Goal: Communication & Community: Answer question/provide support

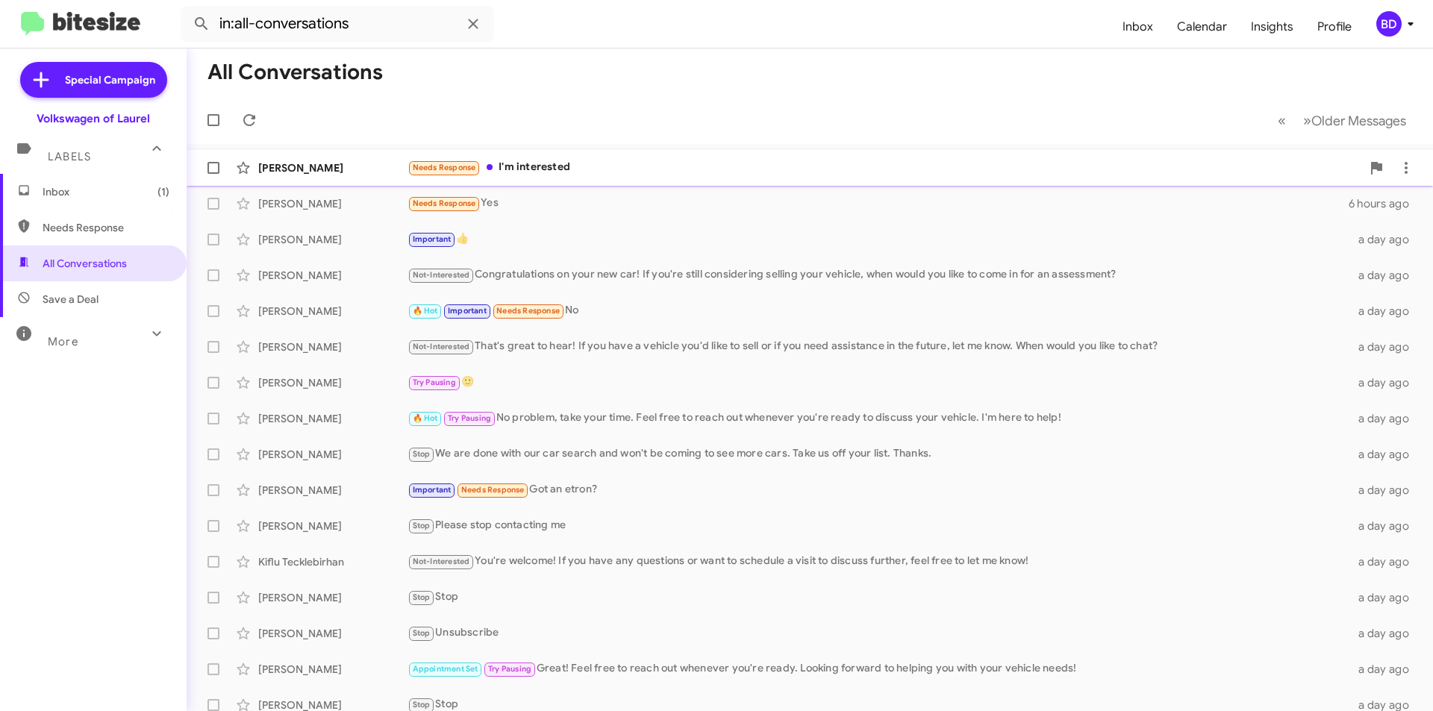
click at [569, 158] on div "[PERSON_NAME] Needs Response I'm interested 21 minutes ago" at bounding box center [810, 168] width 1223 height 30
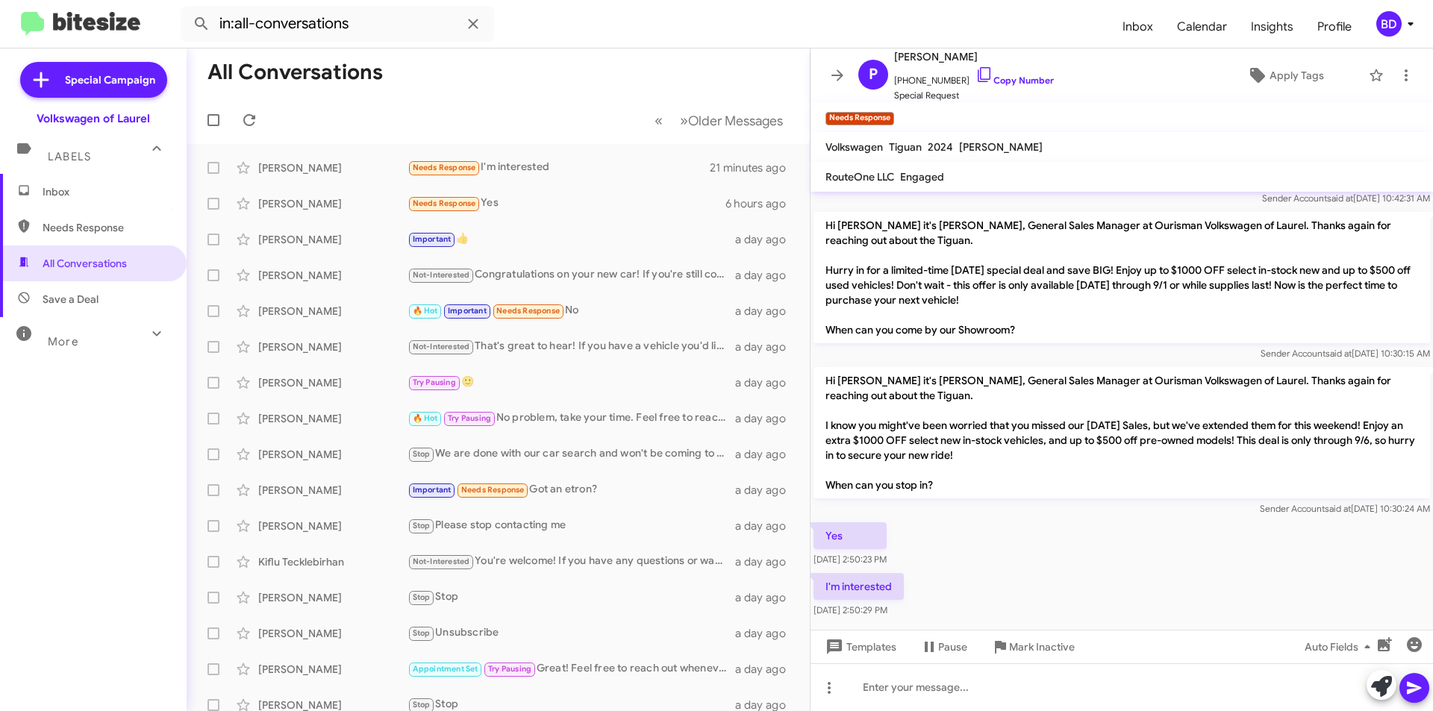
scroll to position [58, 0]
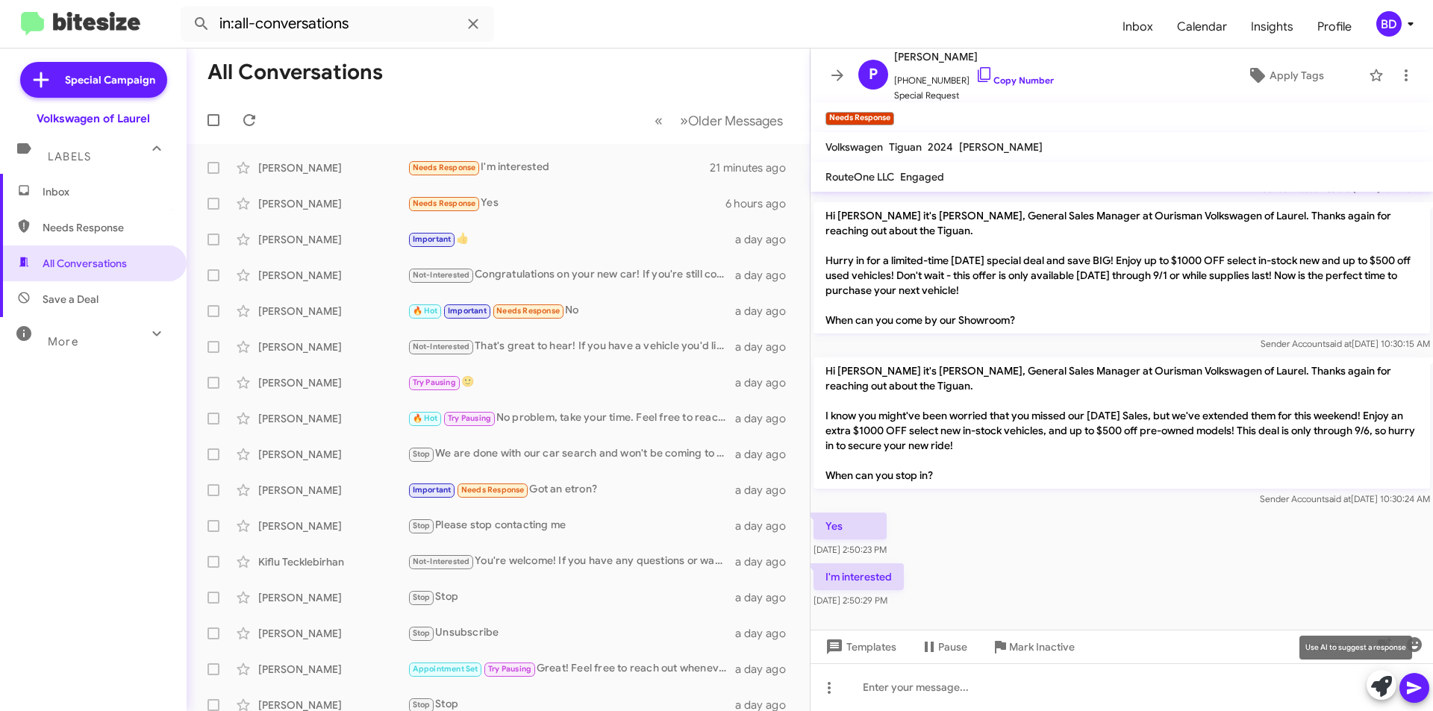
click at [1380, 690] on icon at bounding box center [1381, 686] width 21 height 21
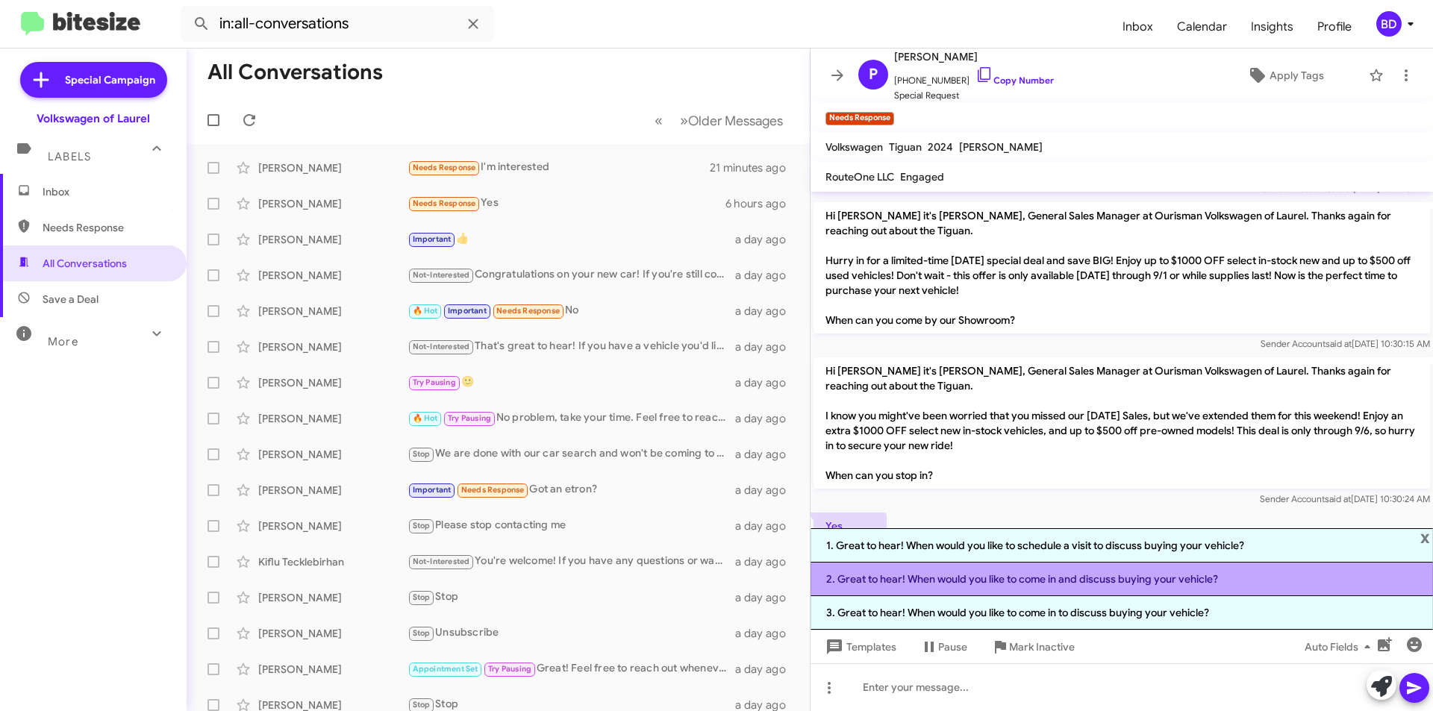
click at [1070, 582] on li "2. Great to hear! When would you like to come in and discuss buying your vehicl…" at bounding box center [1122, 580] width 622 height 34
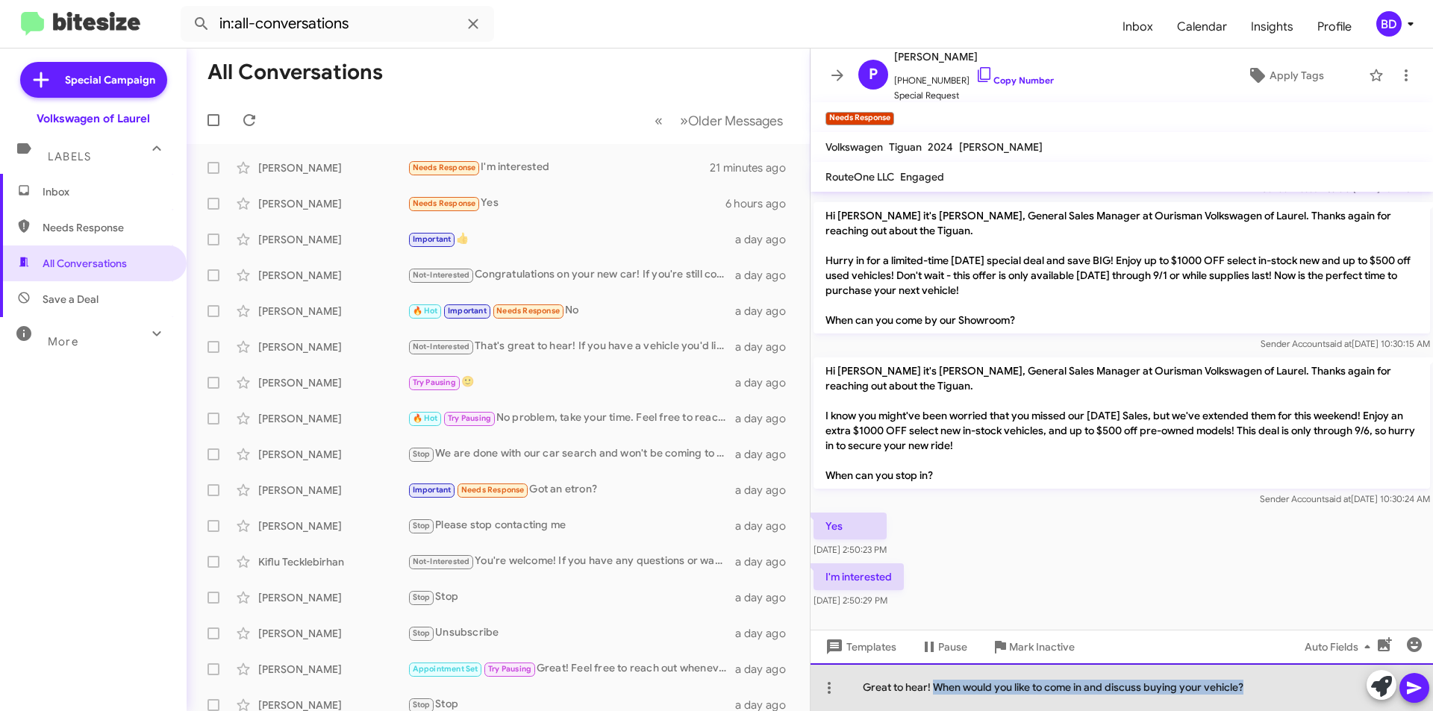
drag, startPoint x: 1243, startPoint y: 688, endPoint x: 935, endPoint y: 685, distance: 308.3
click at [935, 685] on div "Great to hear! When would you like to come in and discuss buying your vehicle?" at bounding box center [1122, 687] width 622 height 48
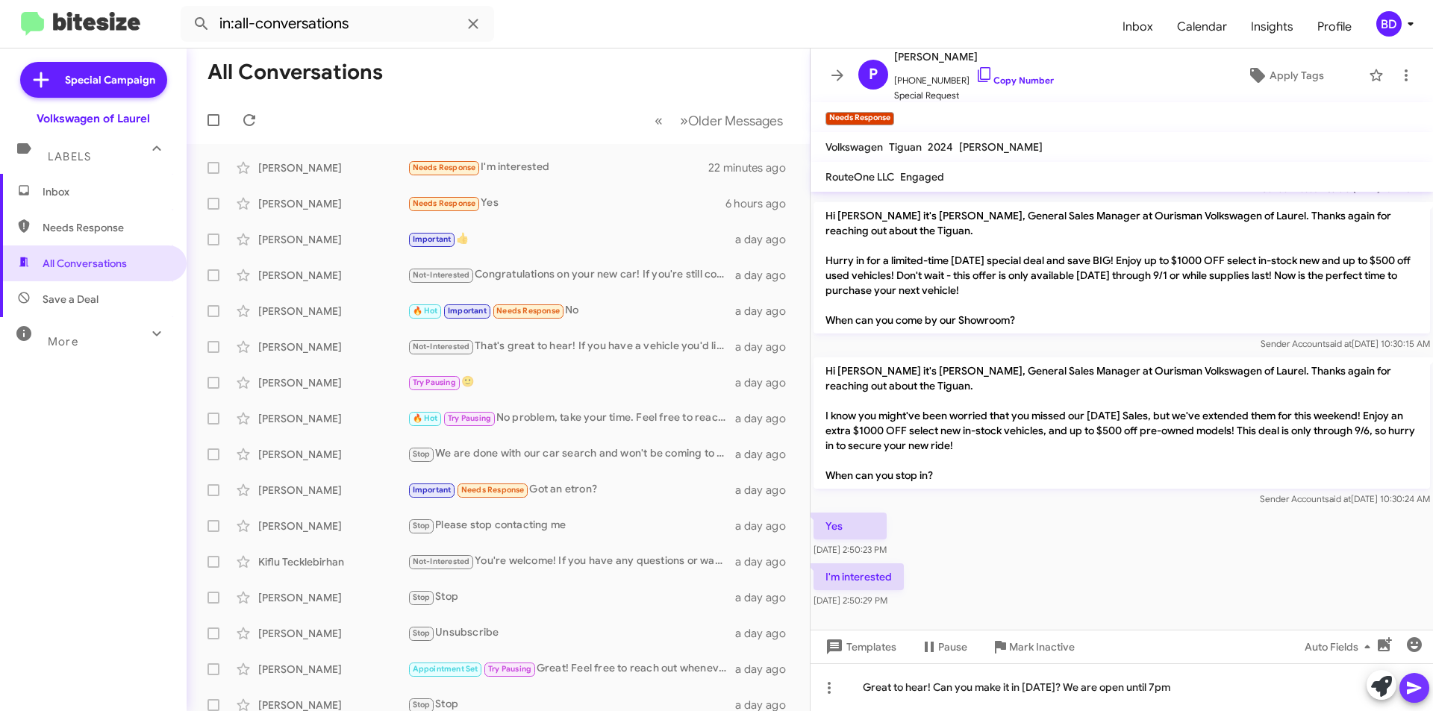
click at [1410, 684] on icon at bounding box center [1414, 688] width 14 height 13
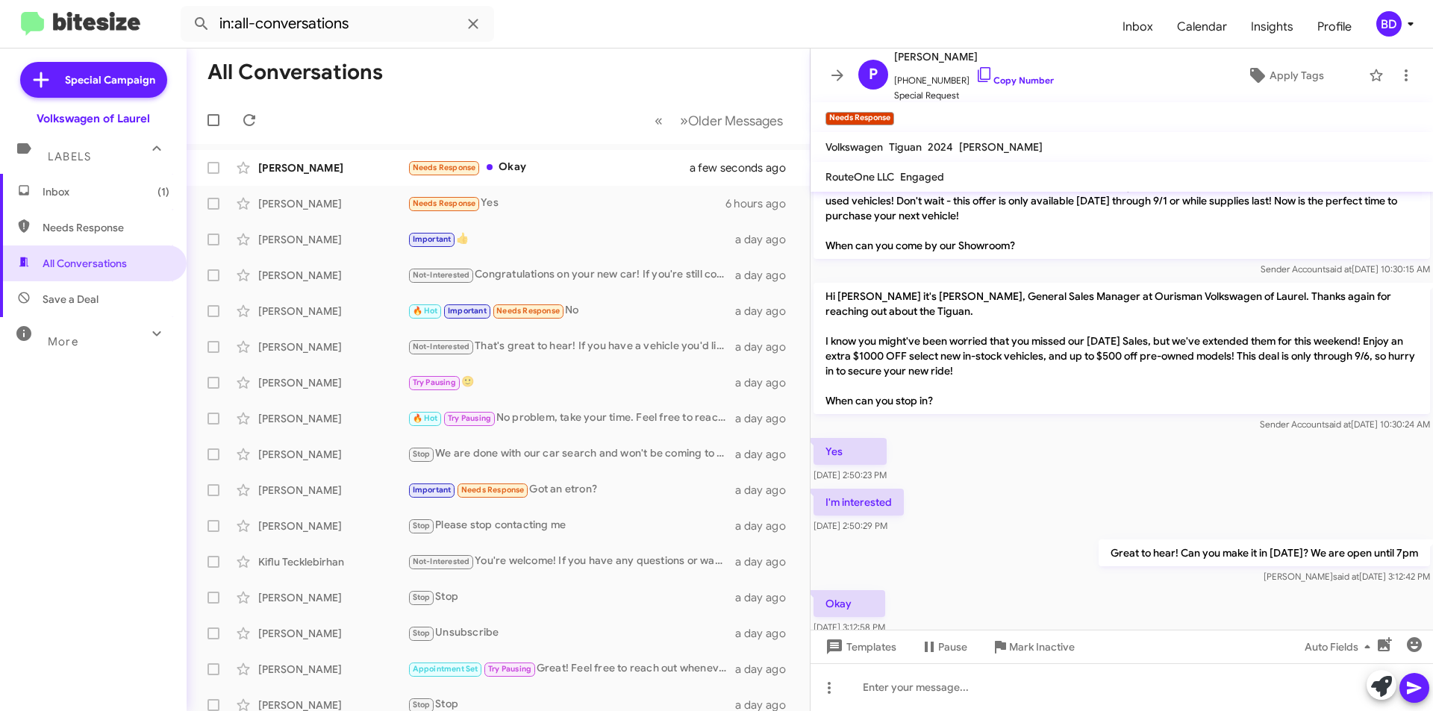
scroll to position [167, 0]
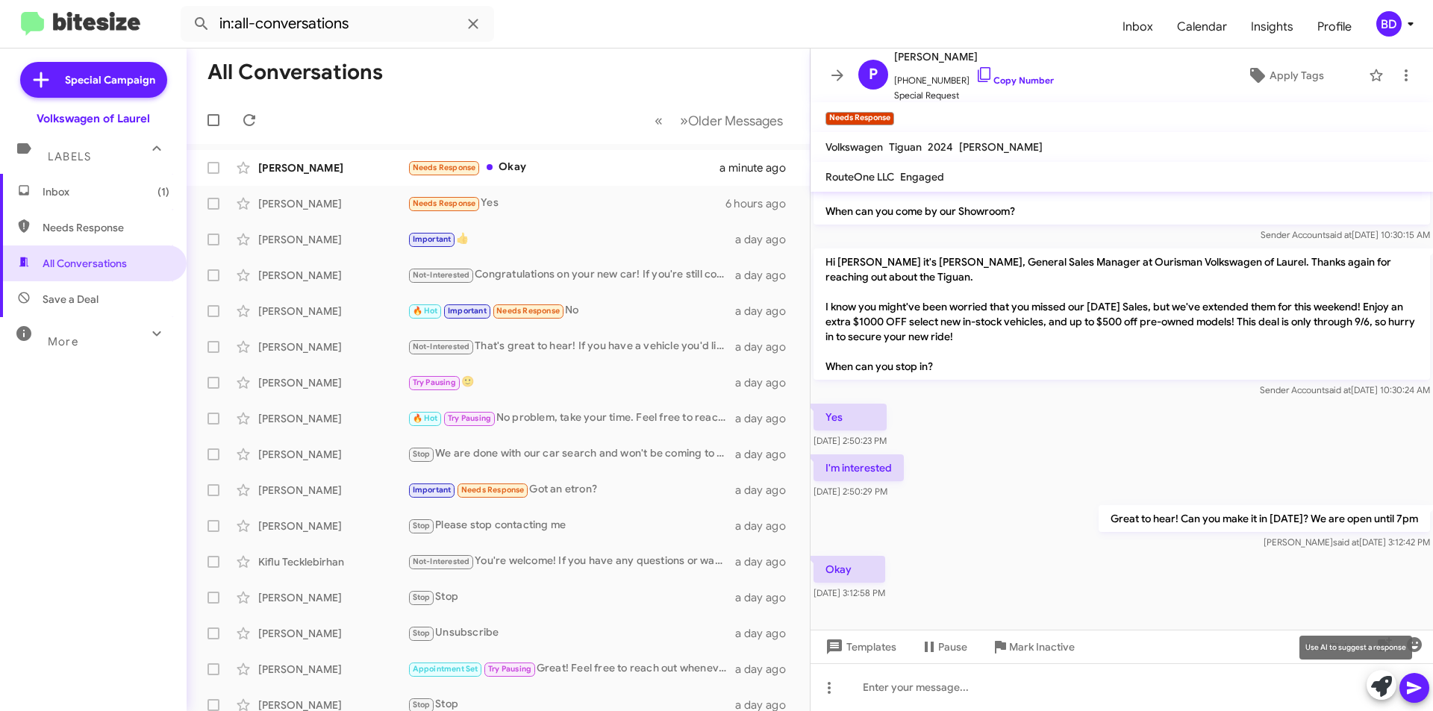
click at [1387, 689] on icon at bounding box center [1381, 686] width 21 height 21
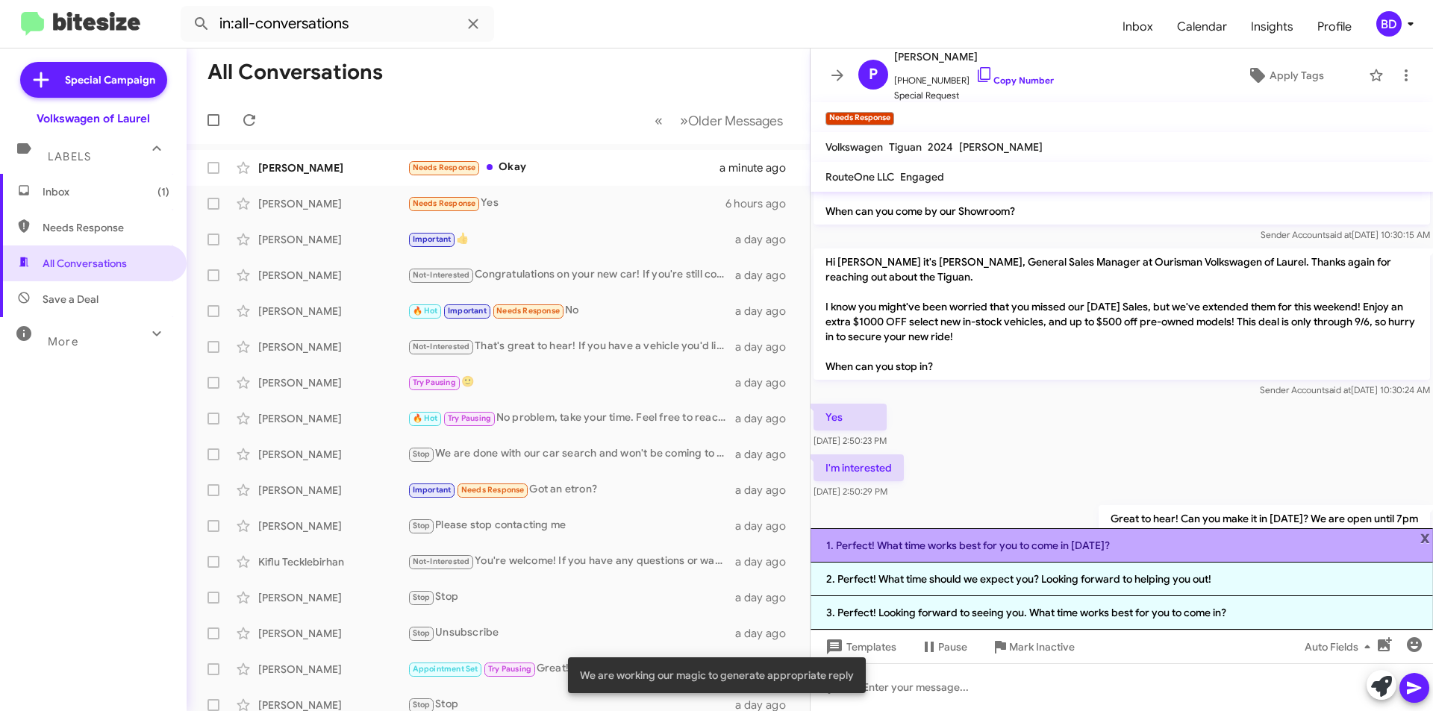
click at [956, 549] on li "1. Perfect! What time works best for you to come in today?" at bounding box center [1122, 545] width 622 height 34
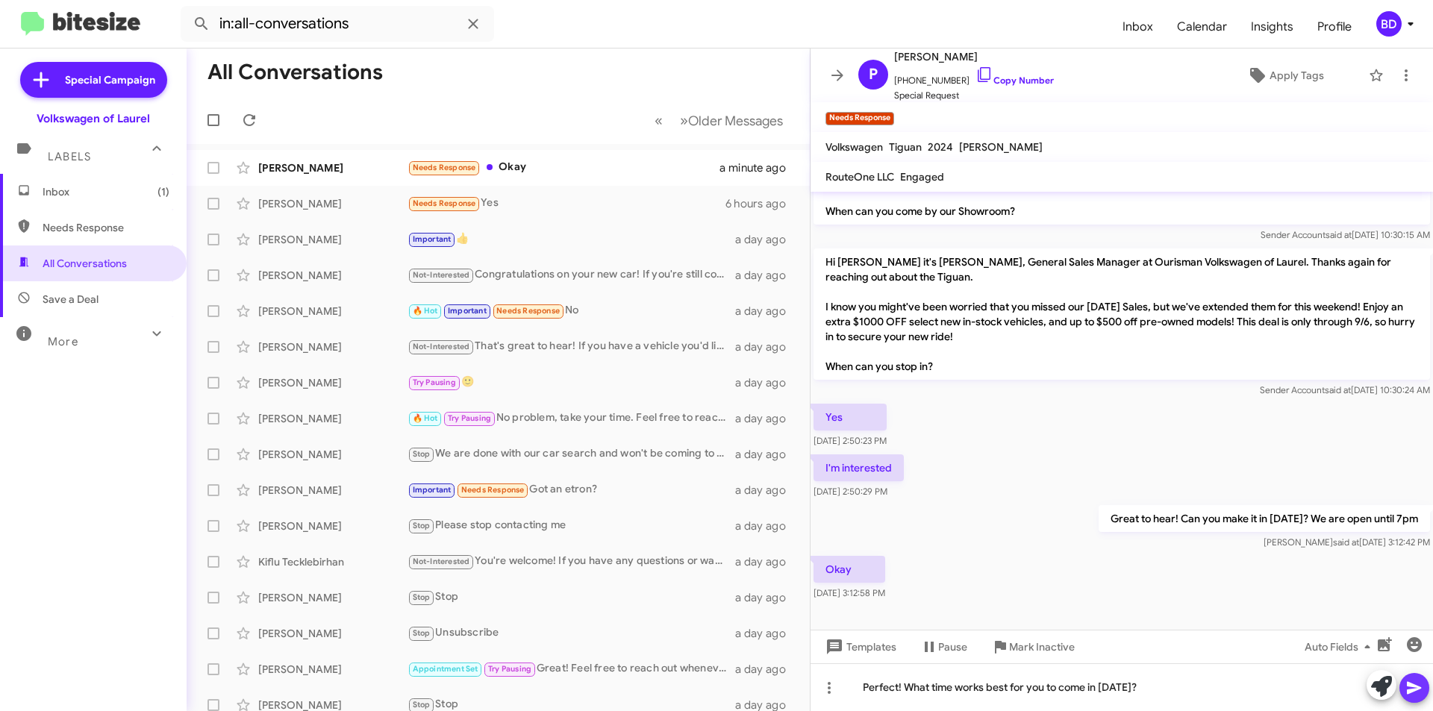
click at [1417, 687] on icon at bounding box center [1414, 688] width 14 height 13
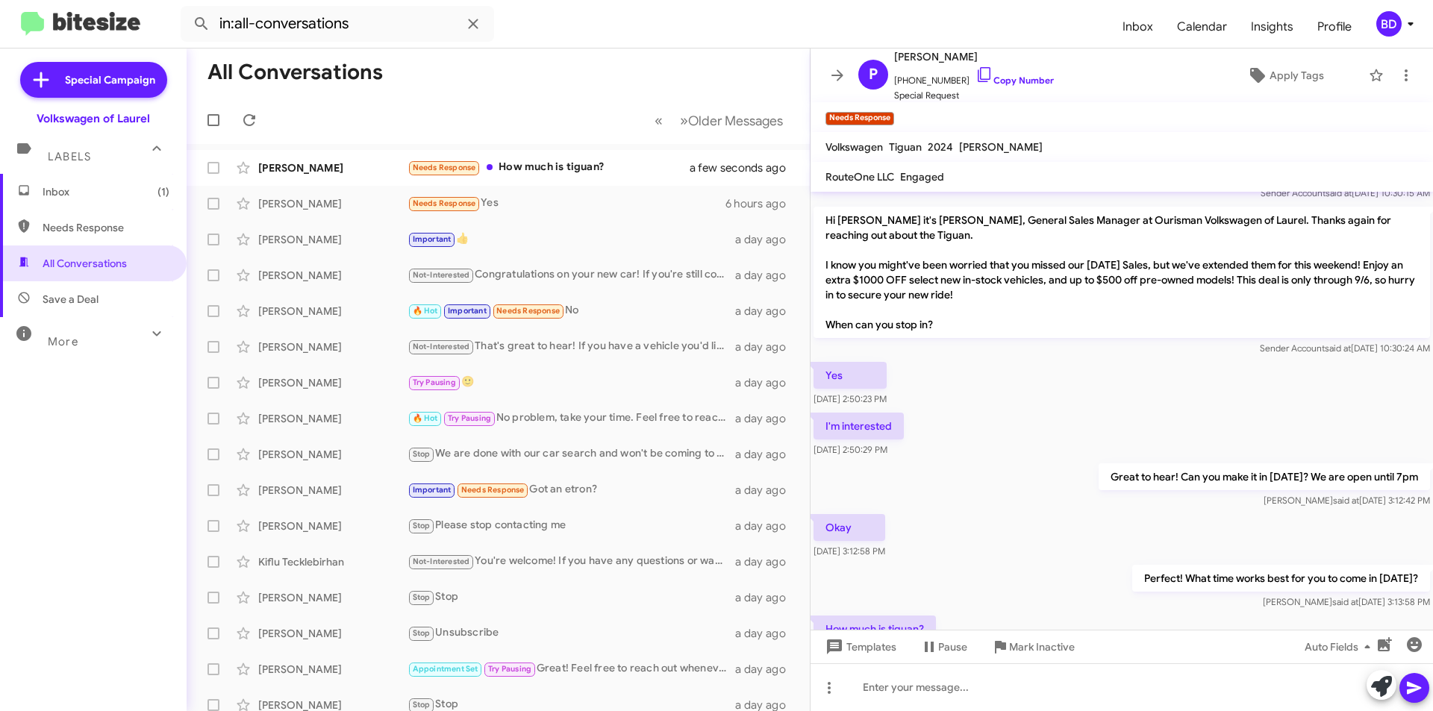
scroll to position [276, 0]
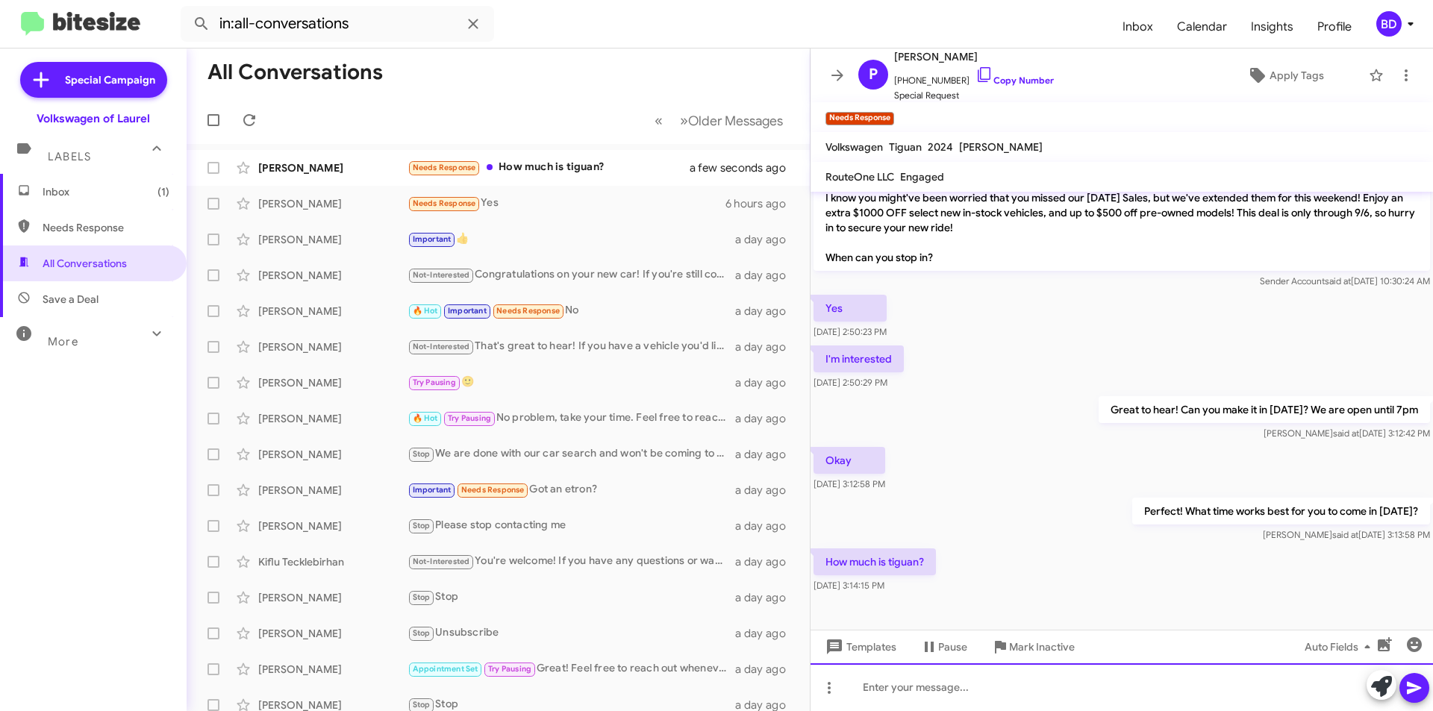
click at [889, 684] on div at bounding box center [1122, 687] width 622 height 48
click at [1005, 82] on link "Copy Number" at bounding box center [1014, 80] width 78 height 11
click at [958, 695] on div at bounding box center [1122, 687] width 622 height 48
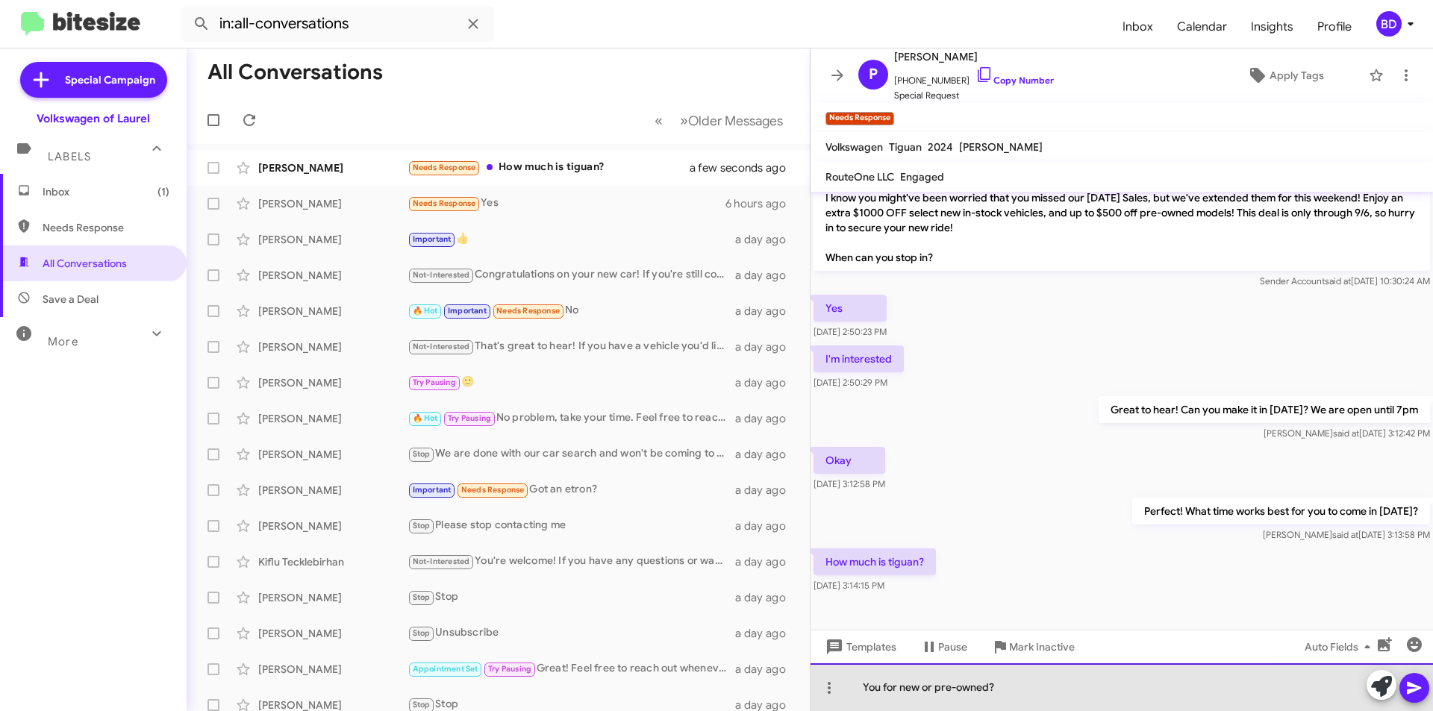
click at [878, 689] on div "You for new or pre-owned?" at bounding box center [1122, 687] width 622 height 48
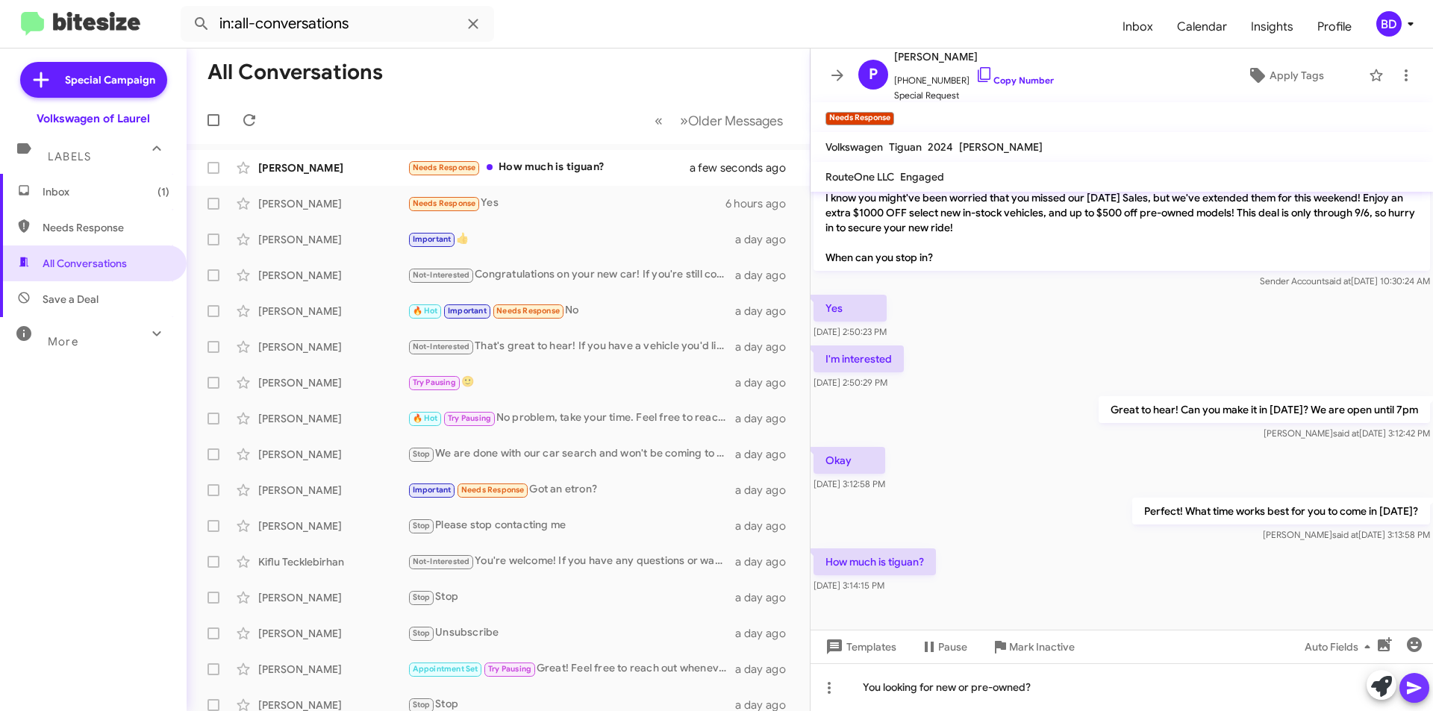
click at [1410, 690] on icon at bounding box center [1414, 688] width 14 height 13
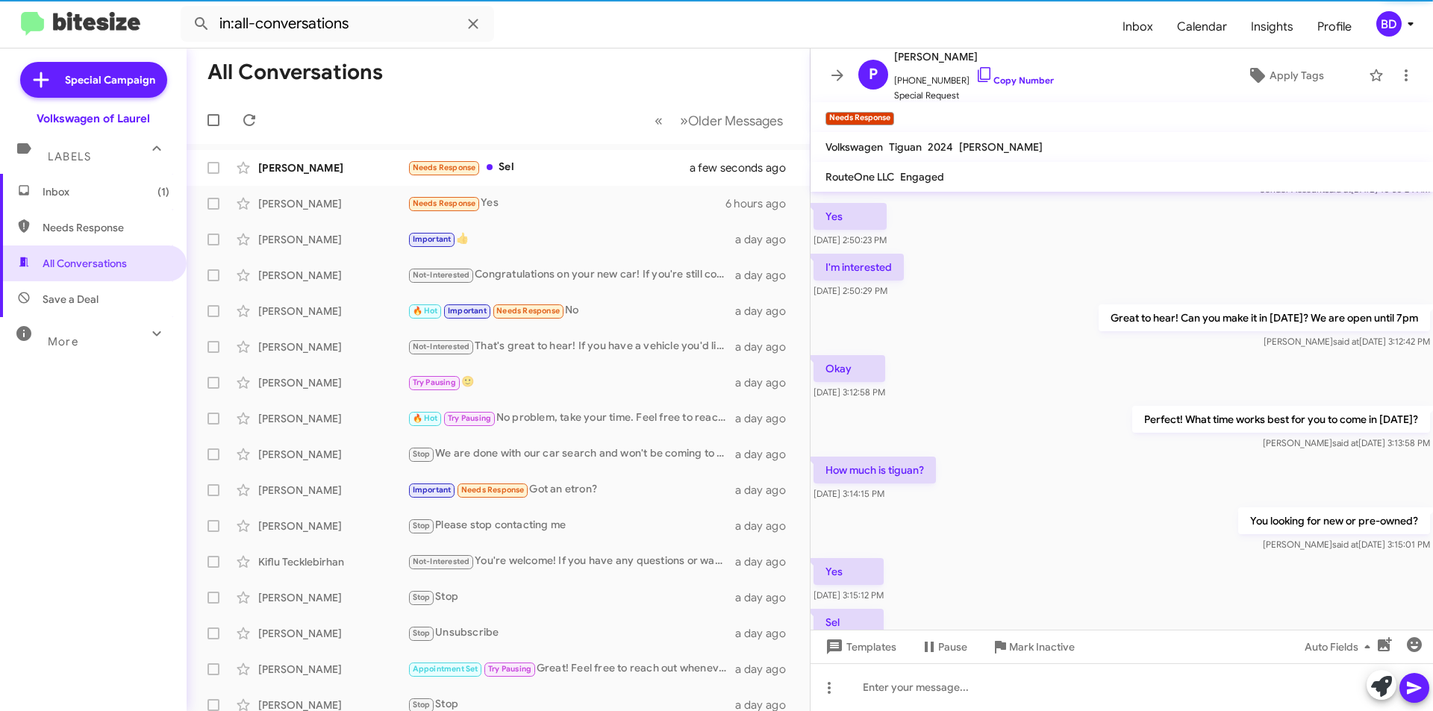
scroll to position [440, 0]
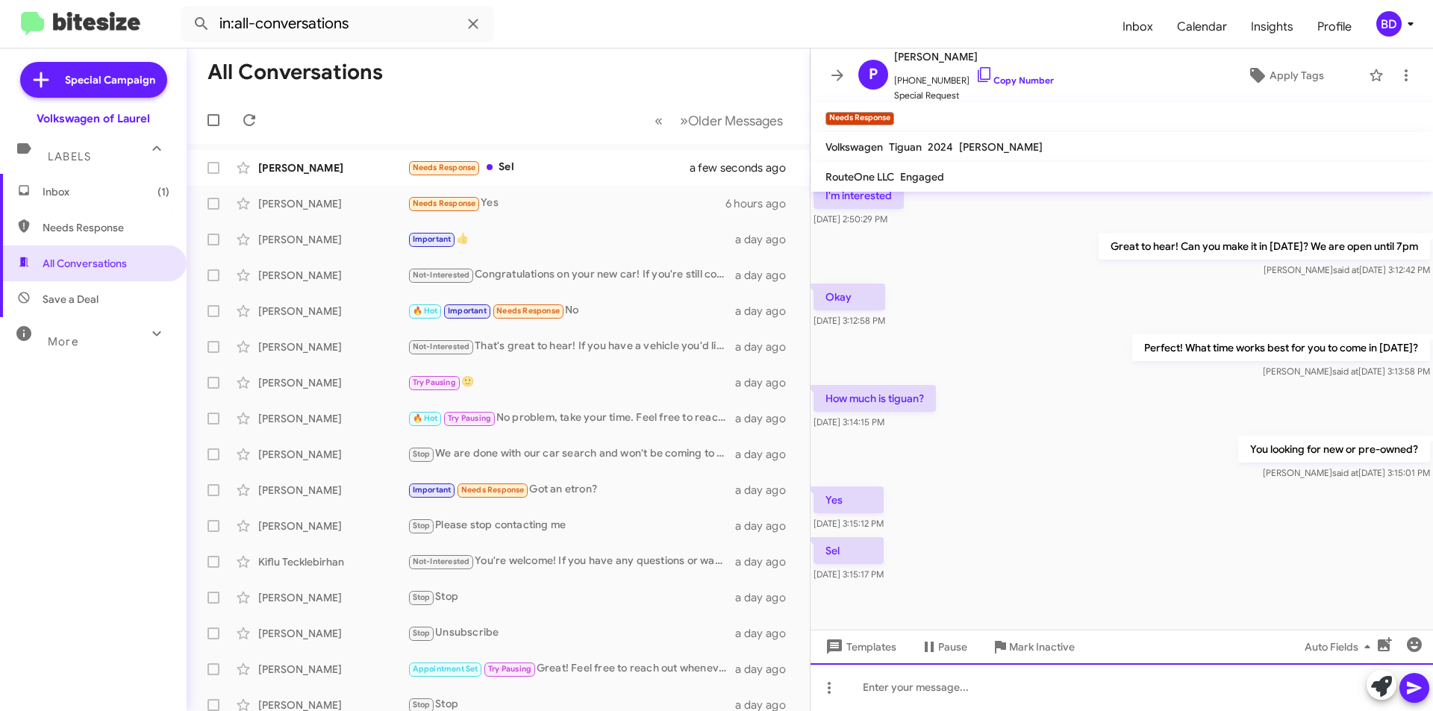
click at [916, 690] on div at bounding box center [1122, 687] width 622 height 48
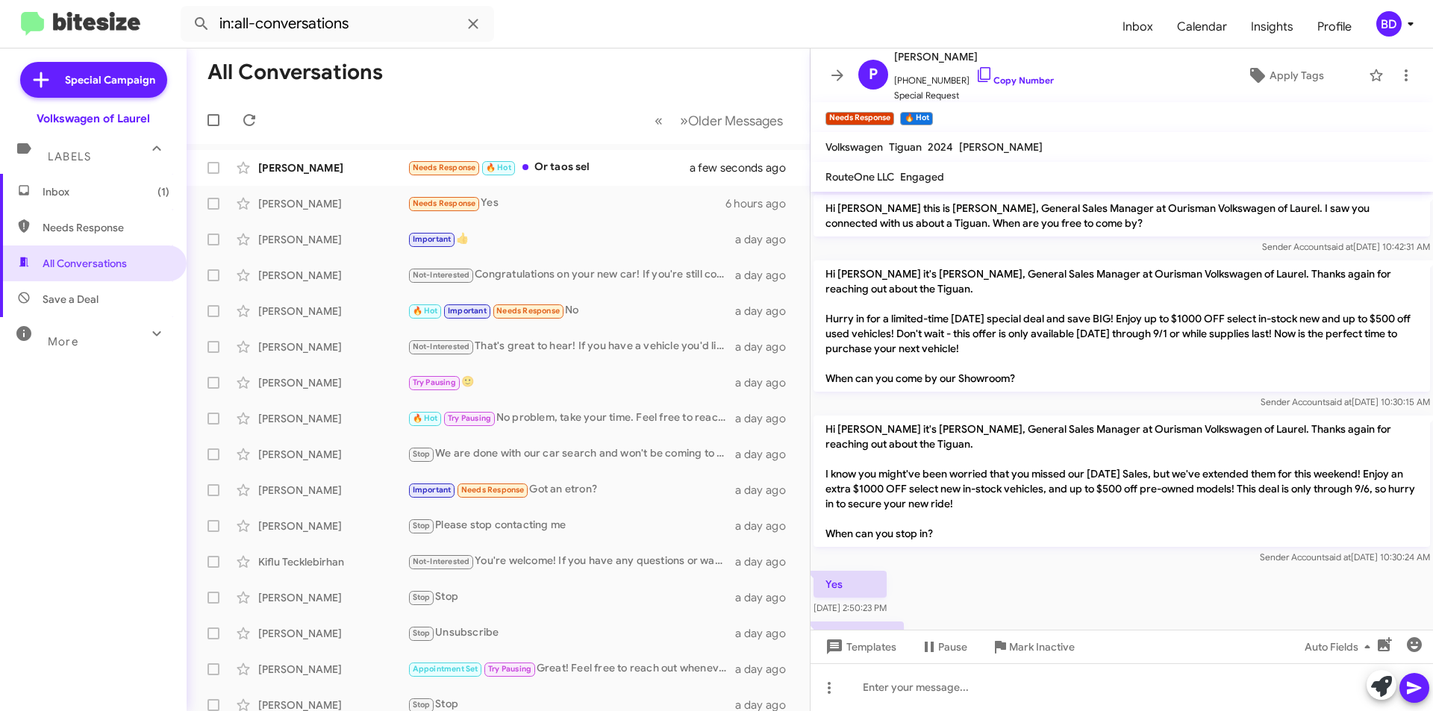
scroll to position [549, 0]
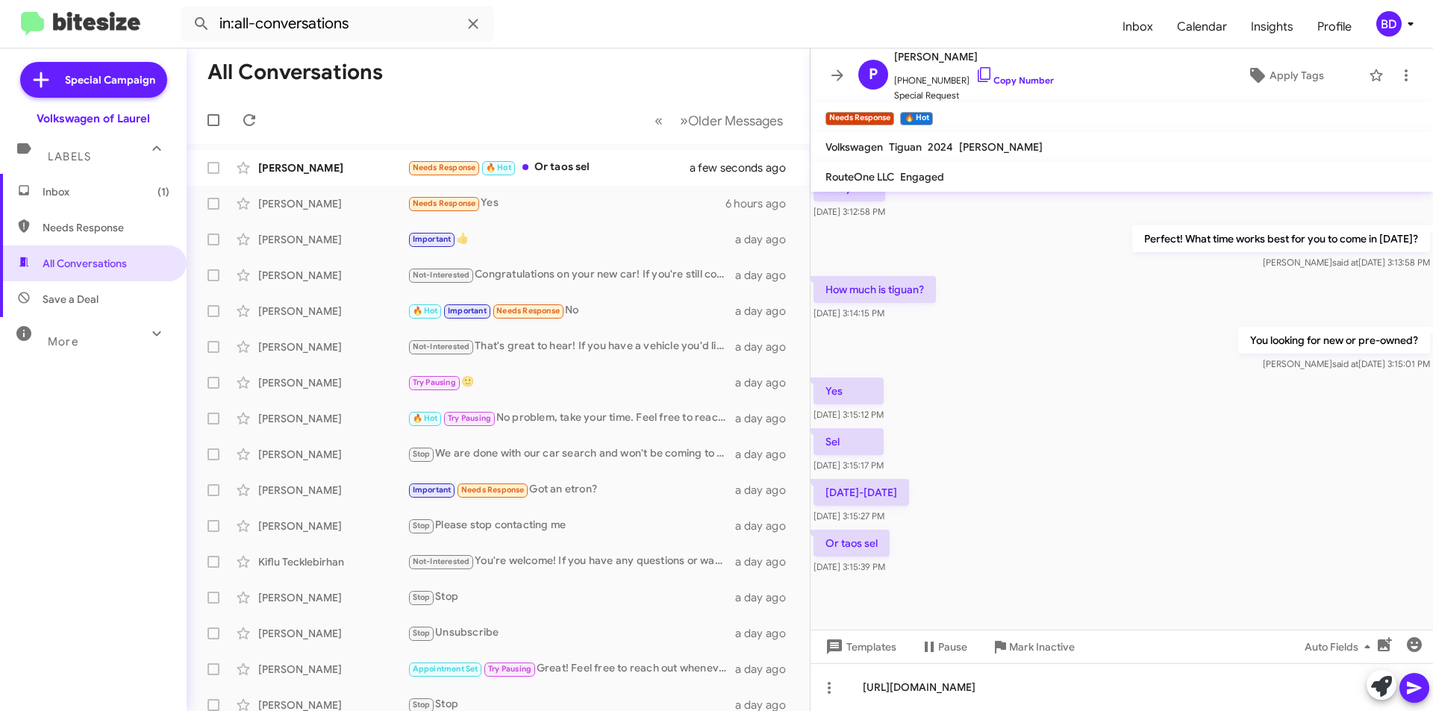
click at [1411, 685] on icon at bounding box center [1414, 688] width 14 height 13
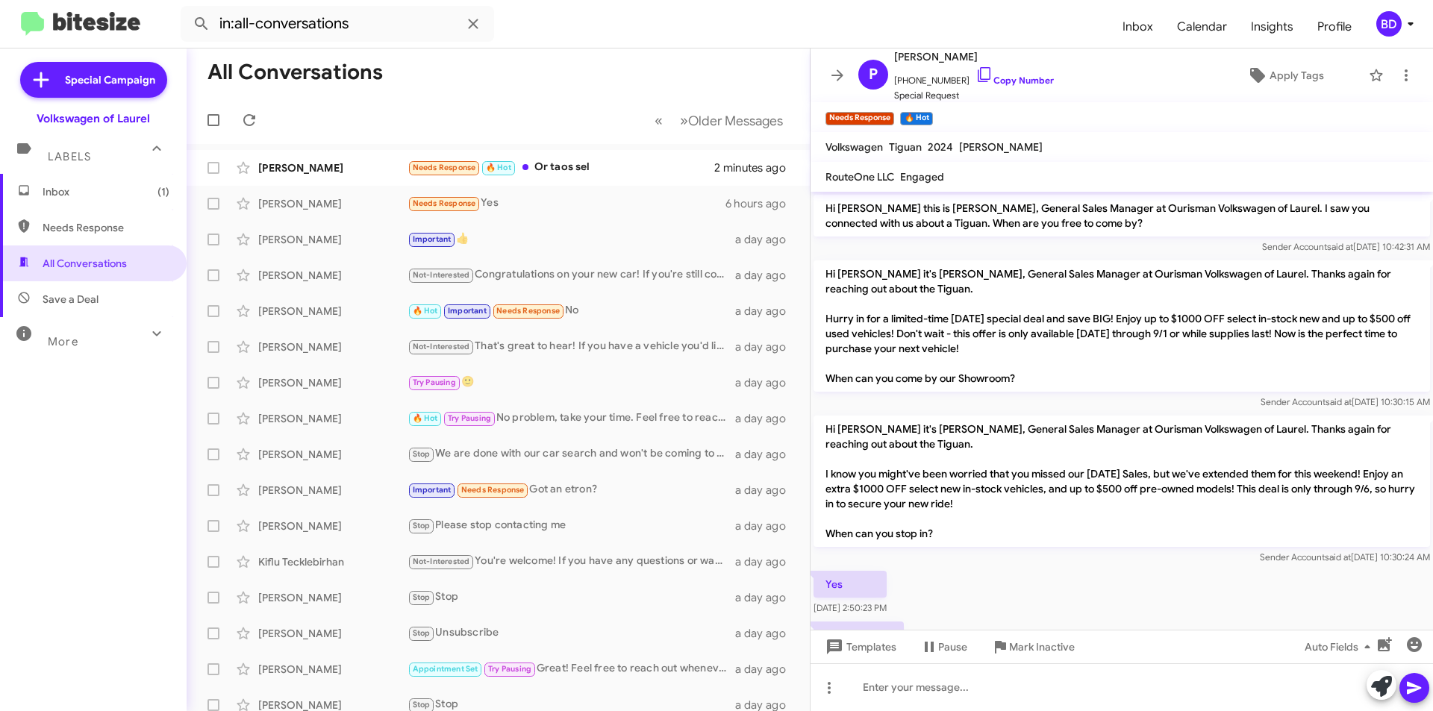
scroll to position [603, 0]
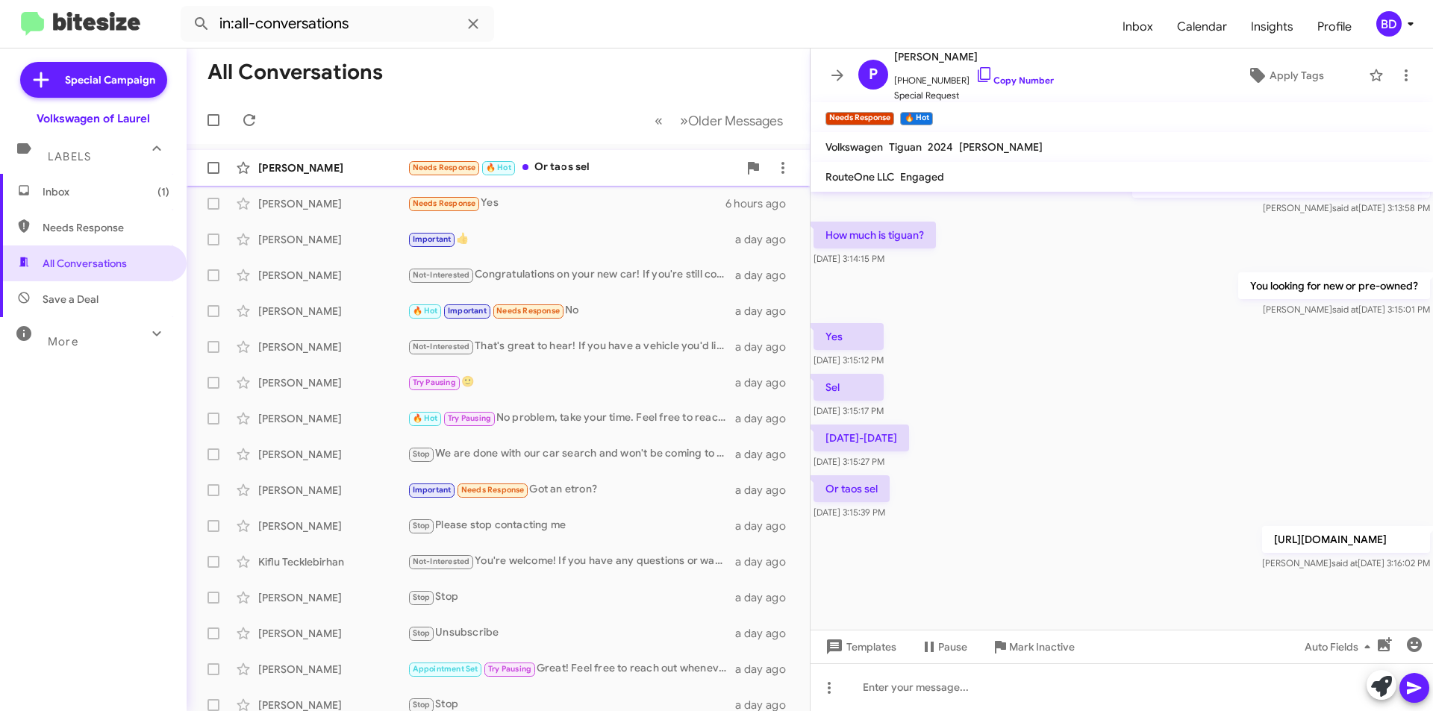
click at [623, 159] on div "Needs Response 🔥 Hot Or taos sel" at bounding box center [573, 167] width 331 height 17
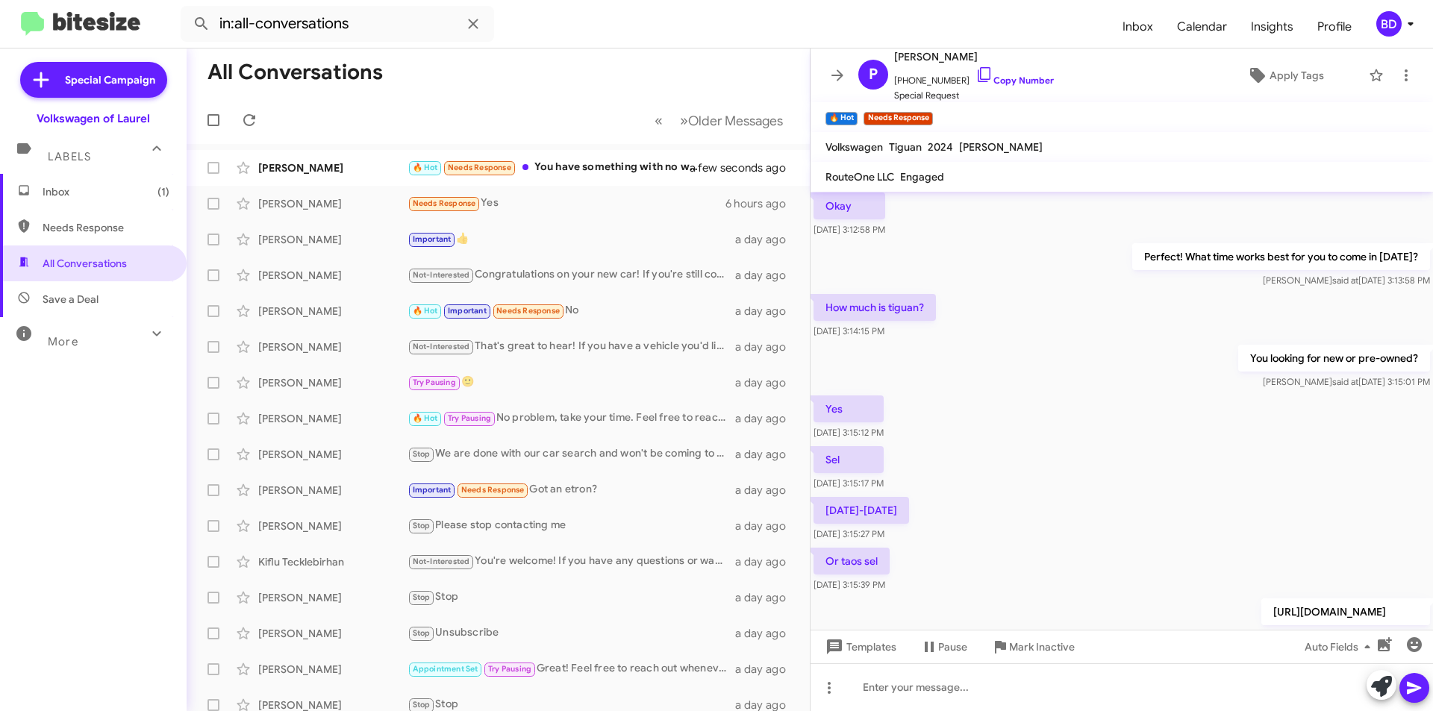
scroll to position [658, 0]
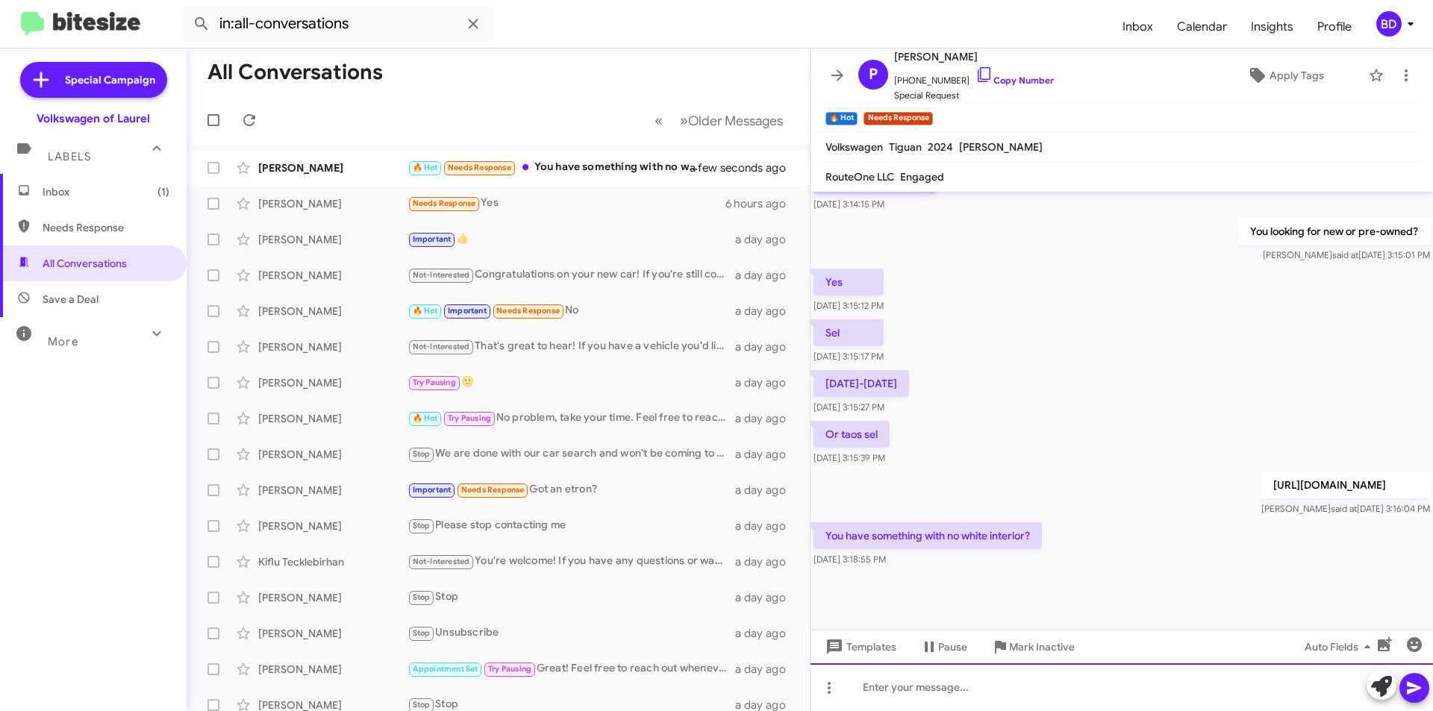
click at [988, 681] on div at bounding box center [1122, 687] width 622 height 48
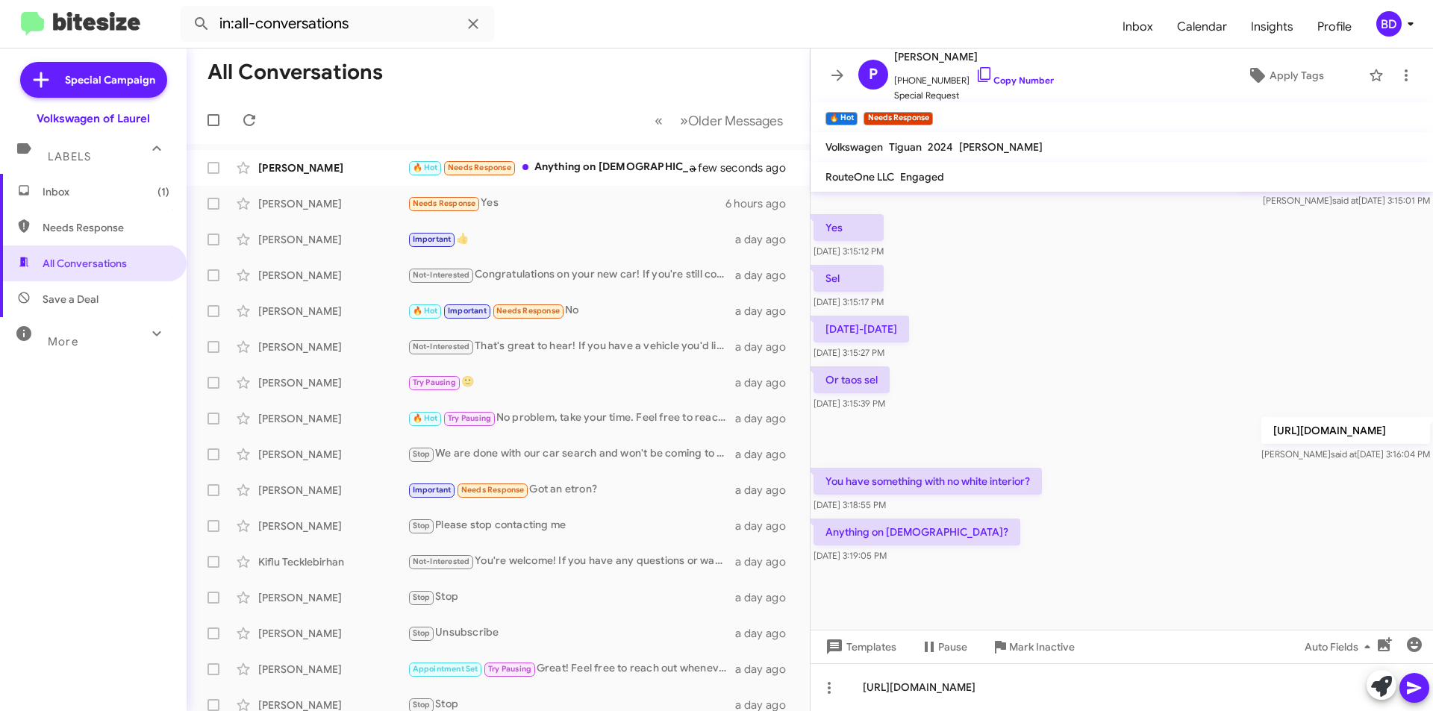
click at [1420, 686] on icon at bounding box center [1414, 688] width 18 height 18
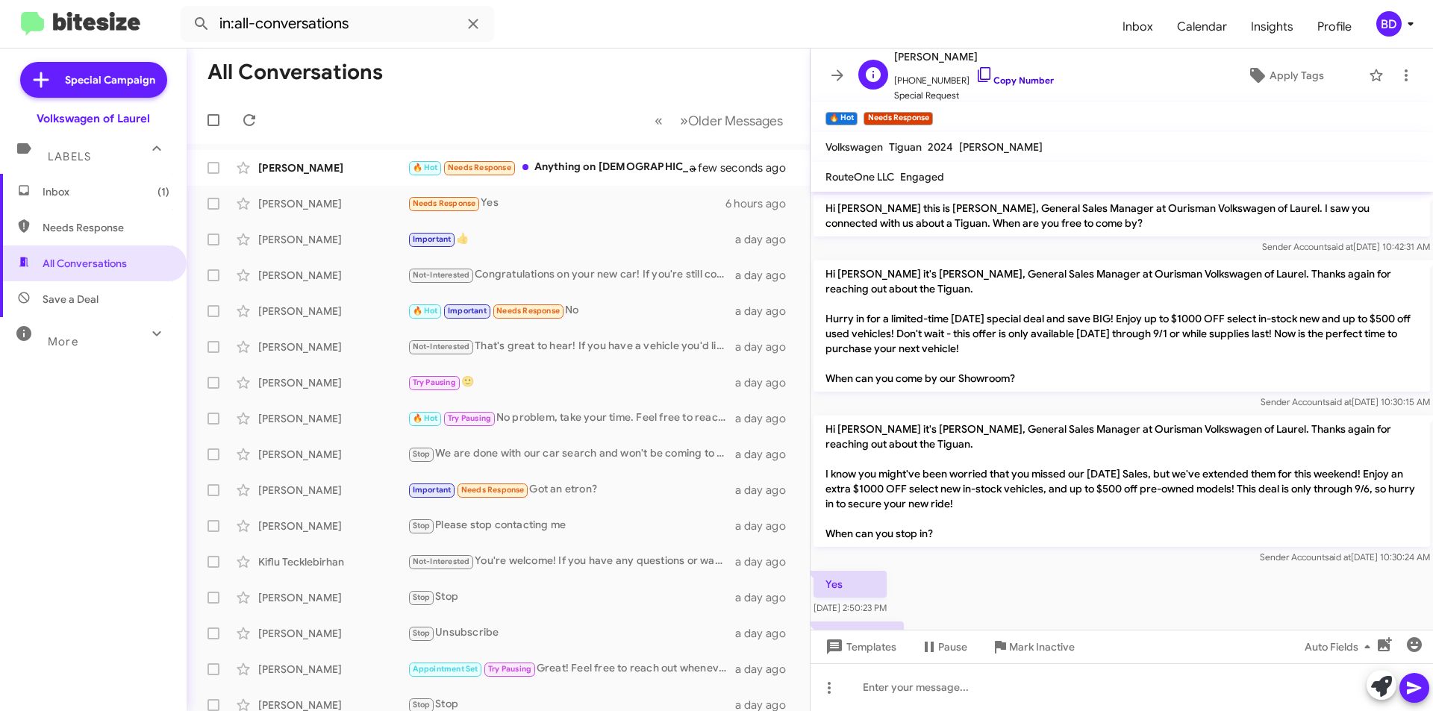
click at [1005, 78] on link "Copy Number" at bounding box center [1014, 80] width 78 height 11
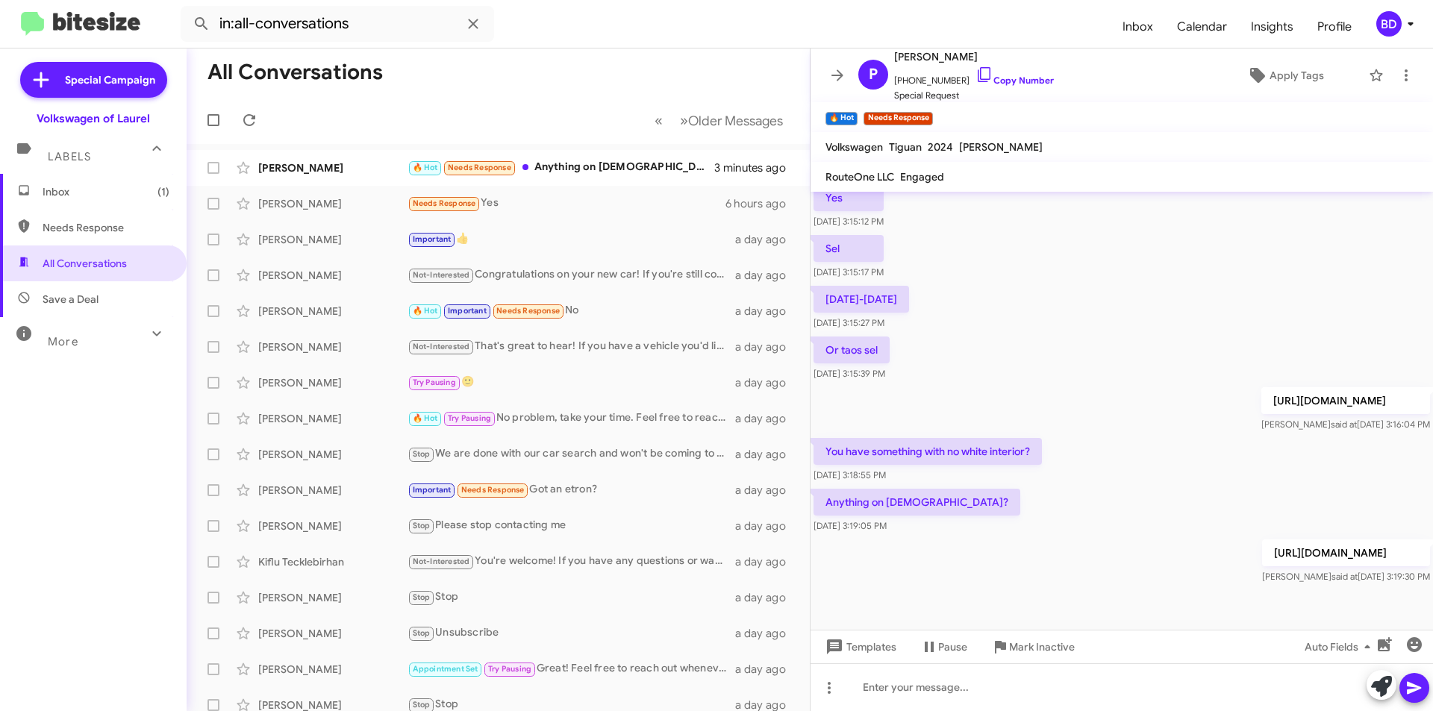
scroll to position [766, 0]
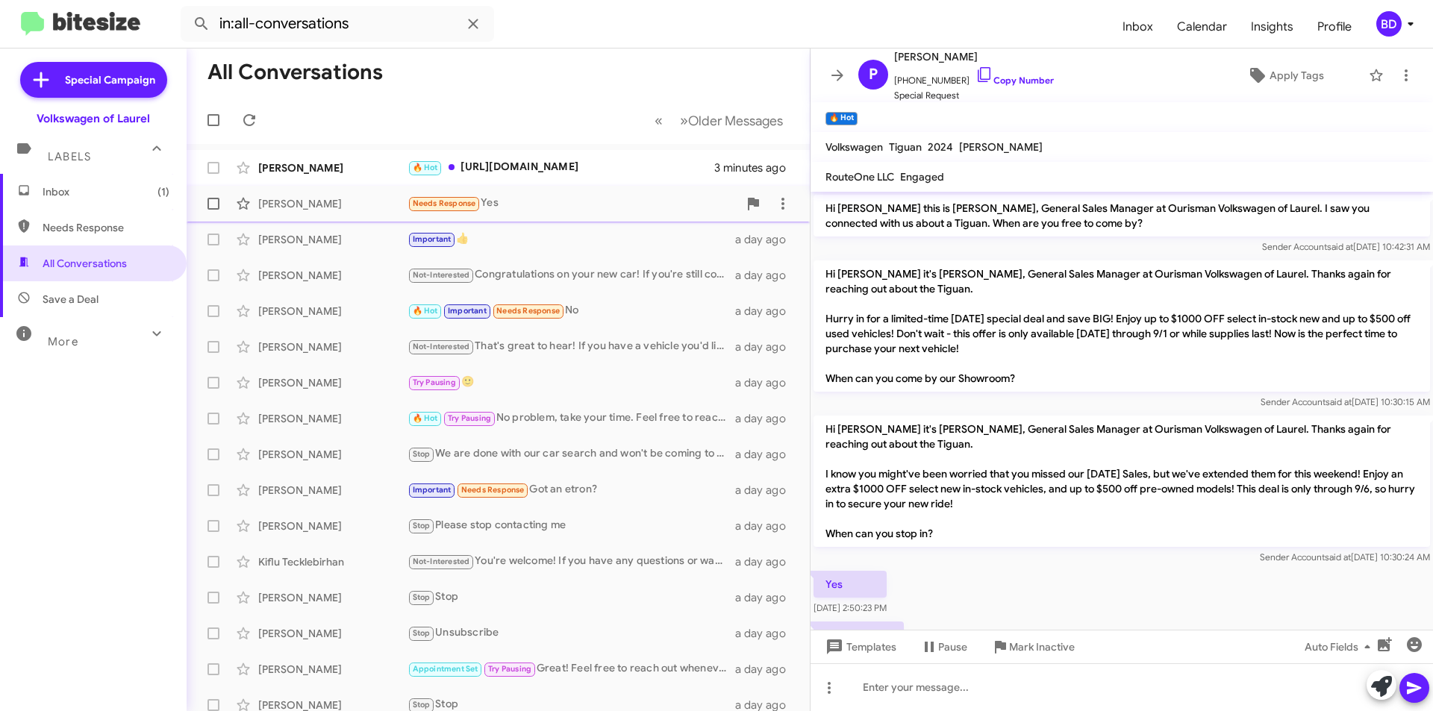
scroll to position [737, 0]
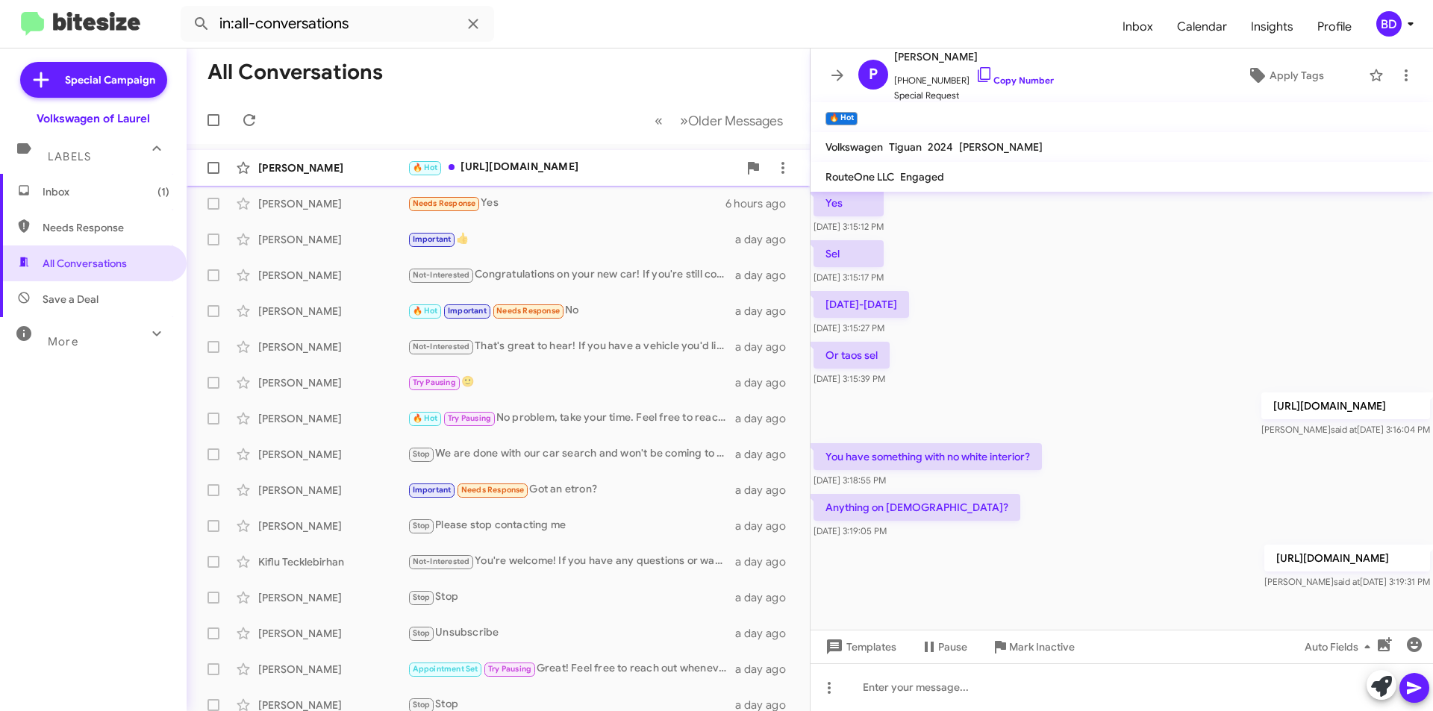
click at [544, 163] on div "🔥 Hot https://www.laurelvolkswagen.com/used-inventory/index.htm?make=Volkswagen…" at bounding box center [573, 167] width 331 height 17
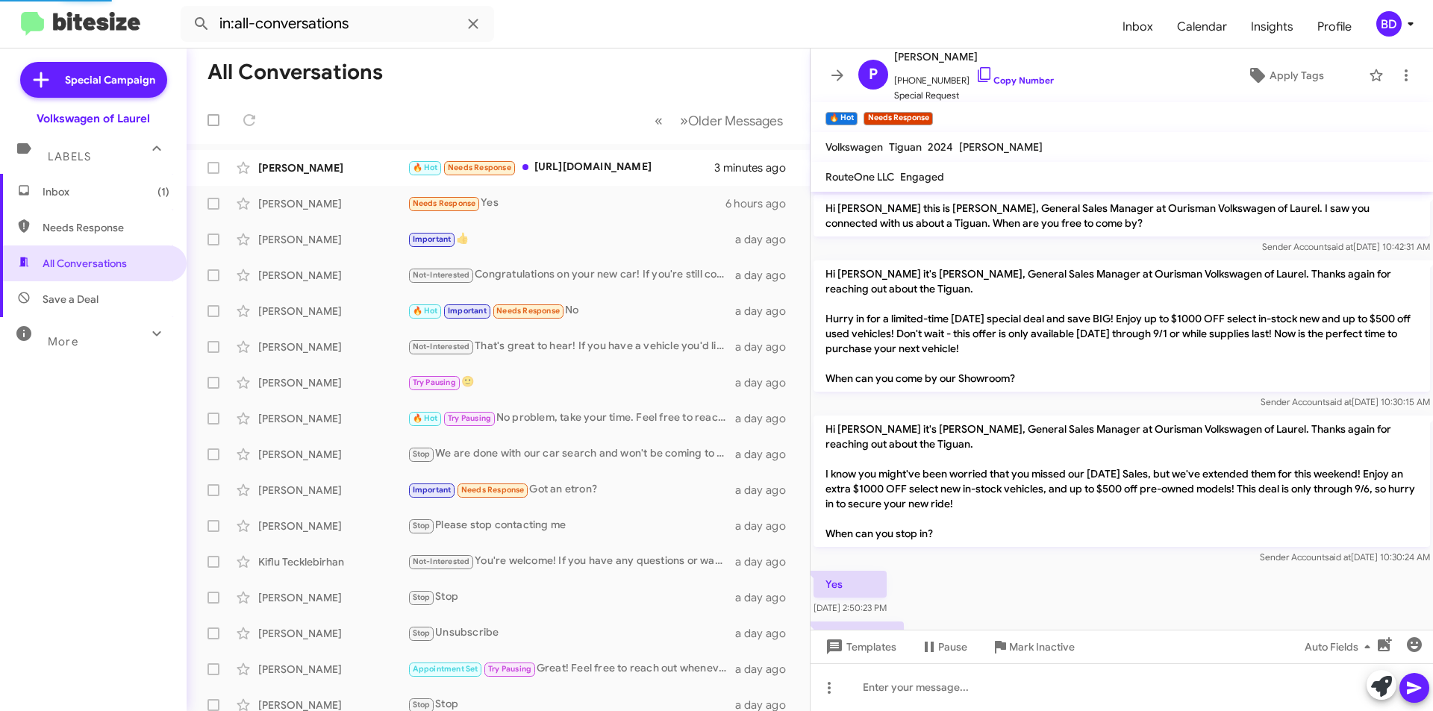
scroll to position [875, 0]
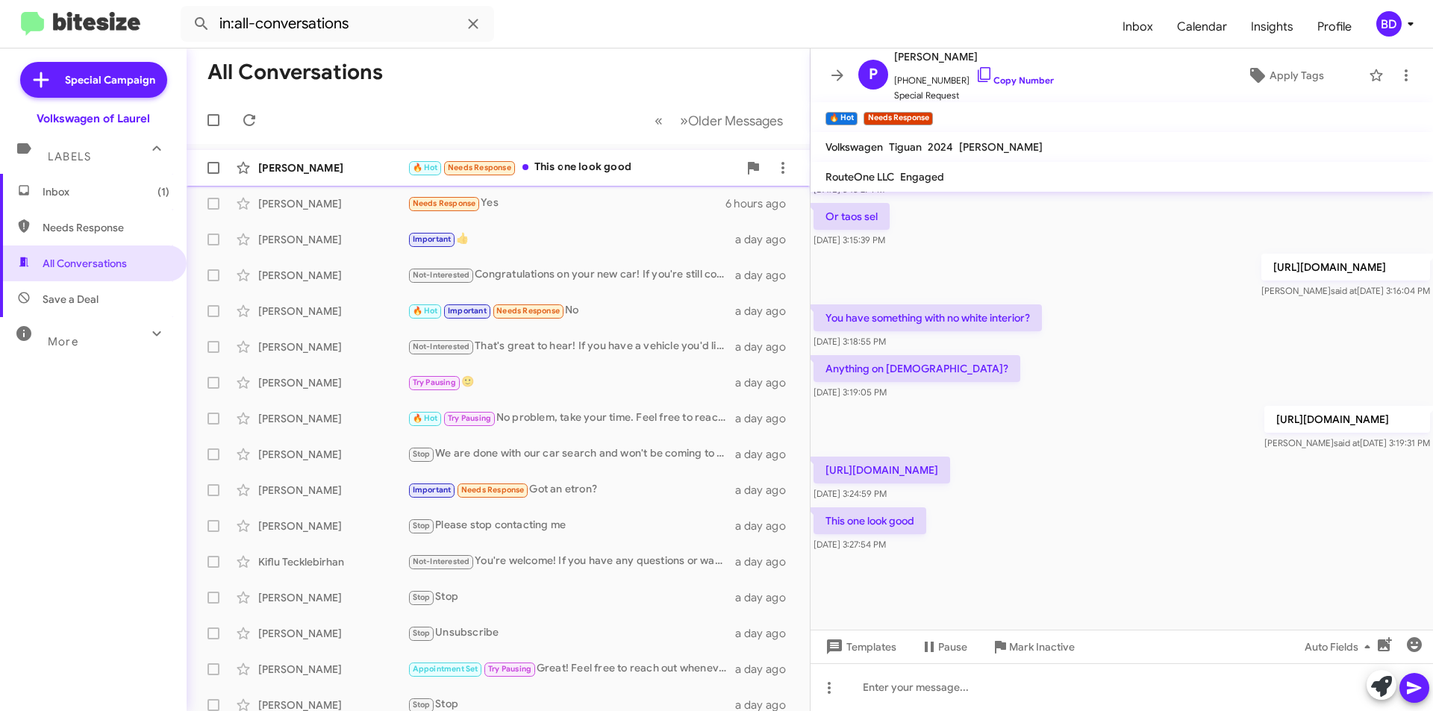
click at [571, 169] on div "🔥 Hot Needs Response This one look good" at bounding box center [573, 167] width 331 height 17
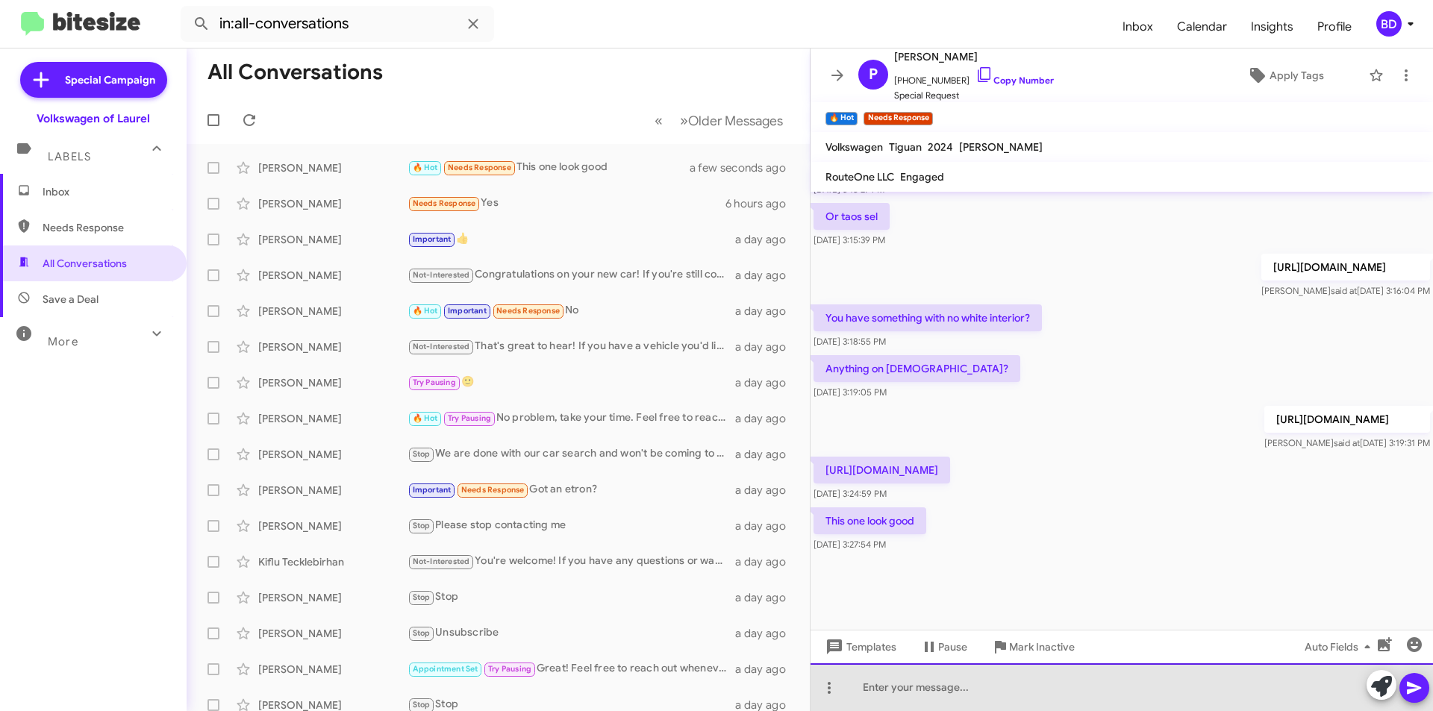
click at [1022, 691] on div at bounding box center [1122, 687] width 622 height 48
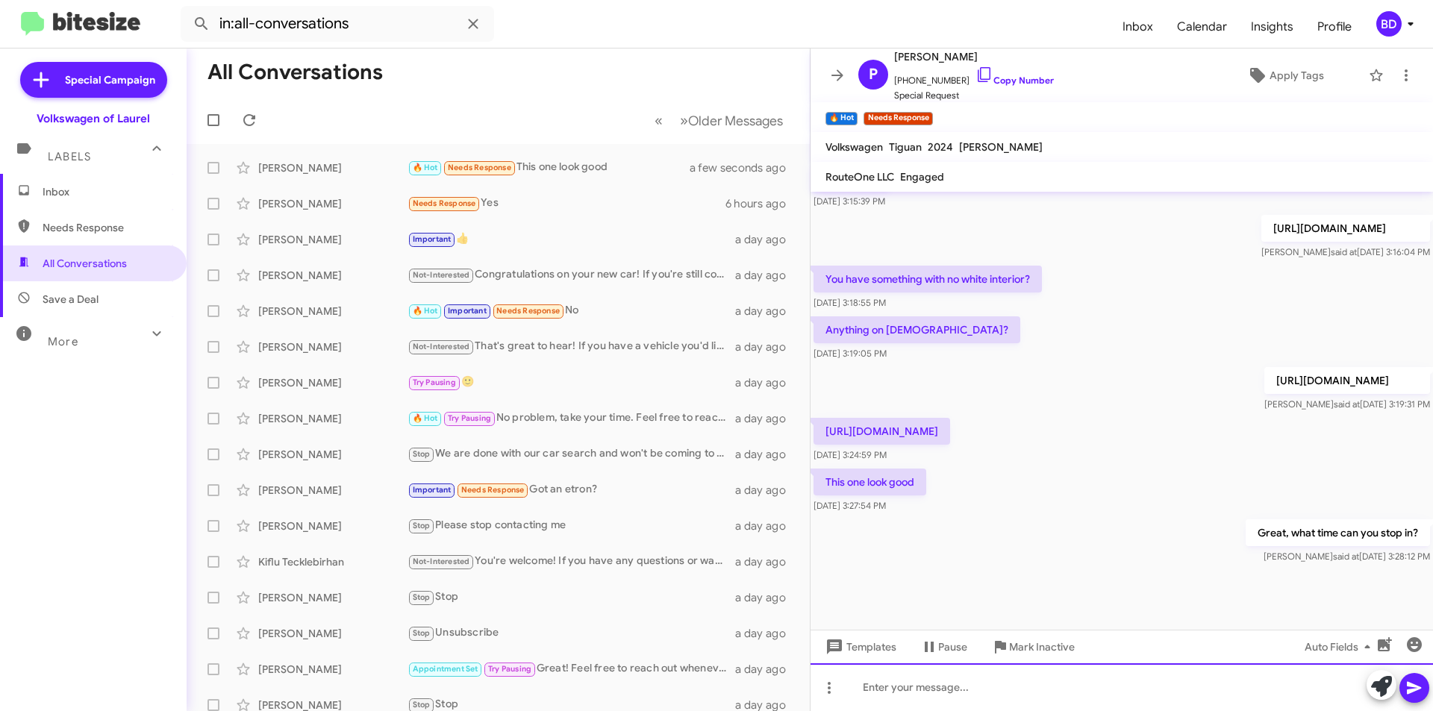
scroll to position [930, 0]
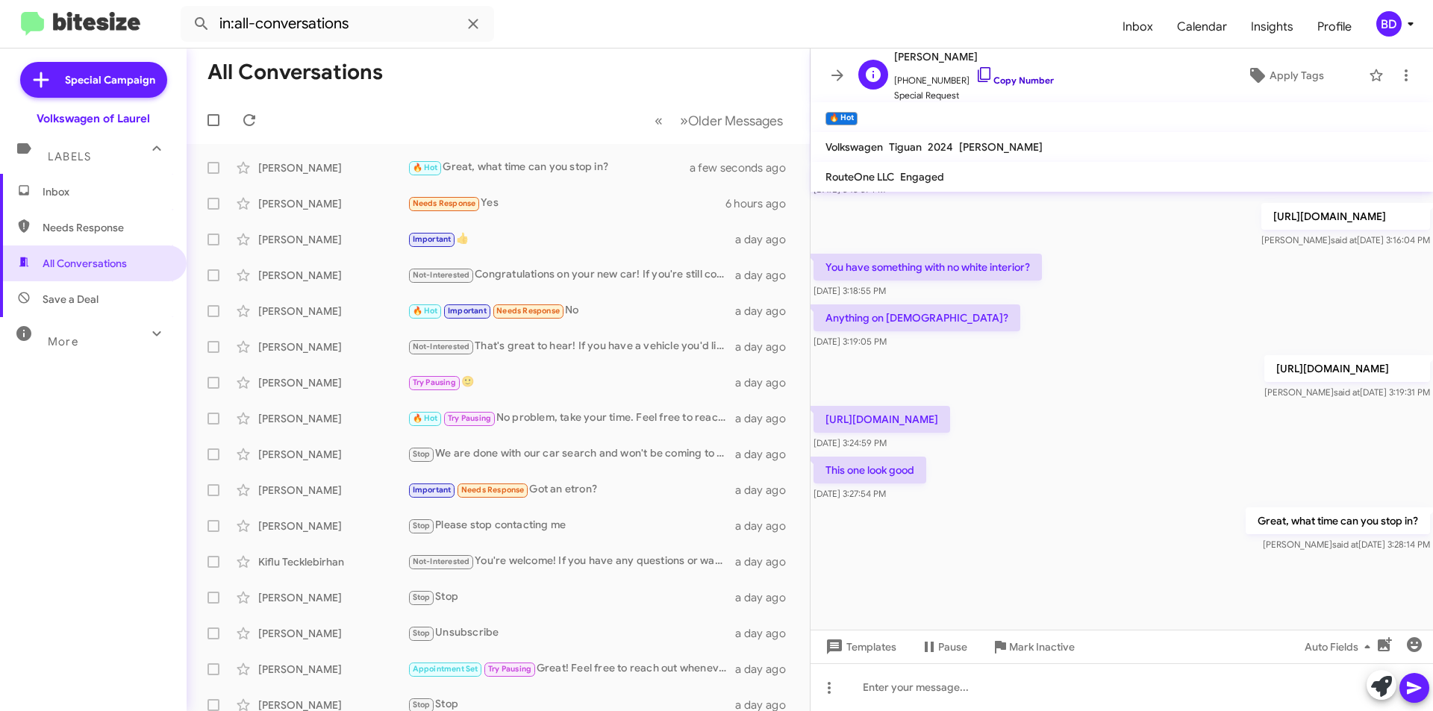
click at [1013, 79] on link "Copy Number" at bounding box center [1014, 80] width 78 height 11
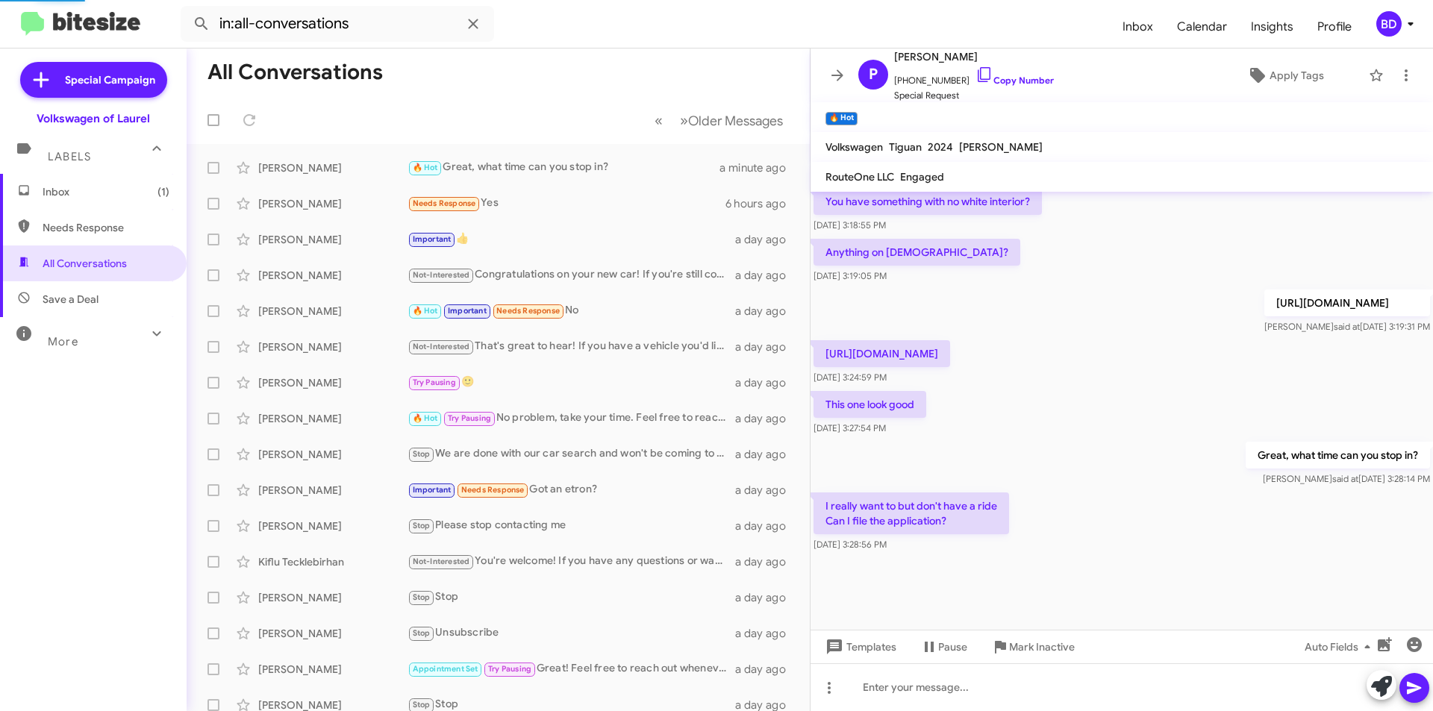
scroll to position [771, 0]
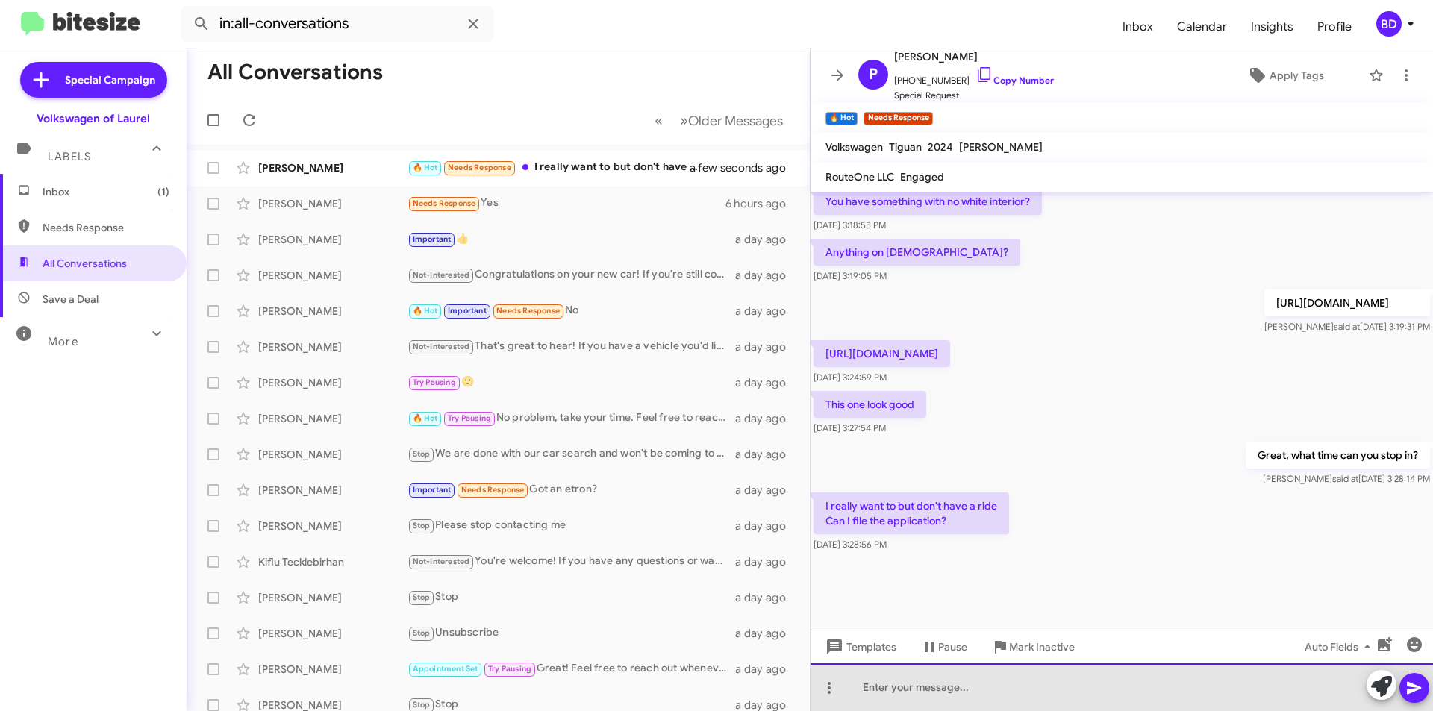
click at [887, 685] on div at bounding box center [1122, 687] width 622 height 48
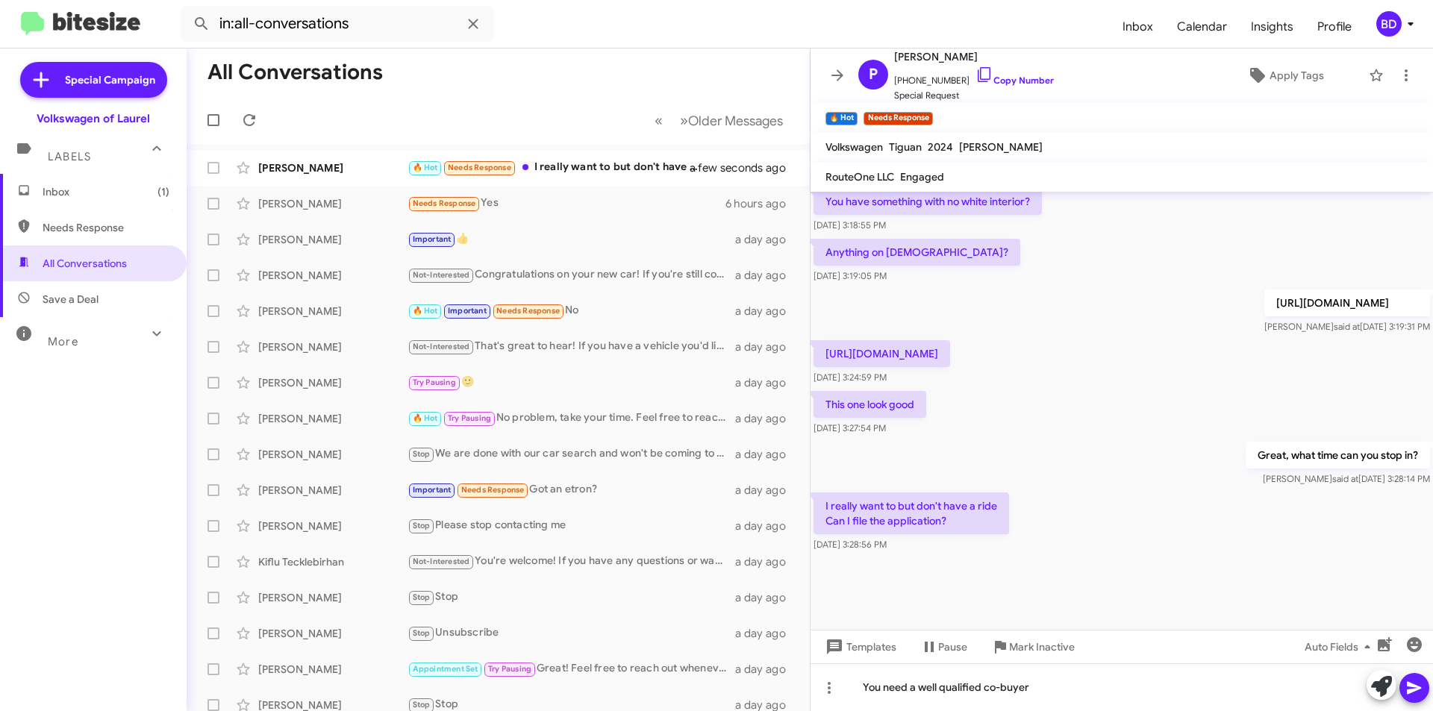
click at [1415, 681] on icon at bounding box center [1414, 688] width 18 height 18
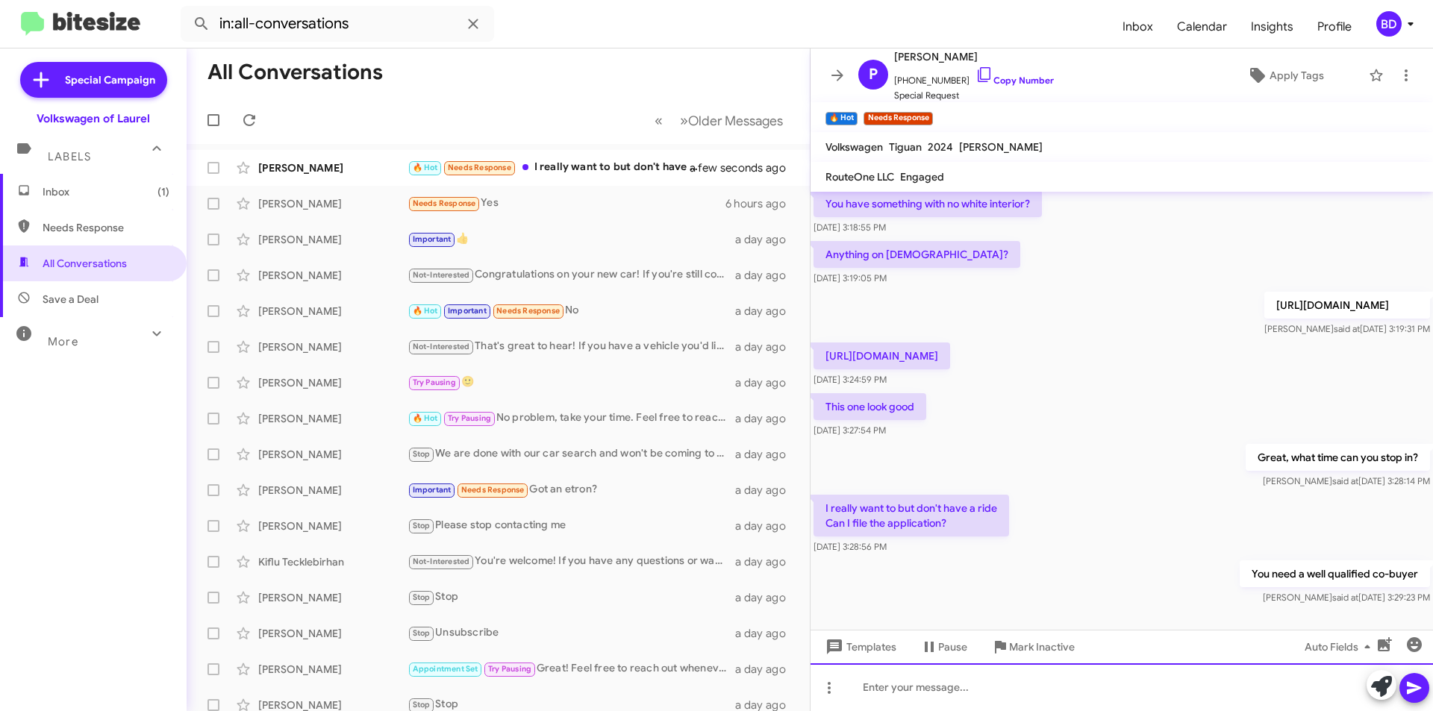
scroll to position [1213, 0]
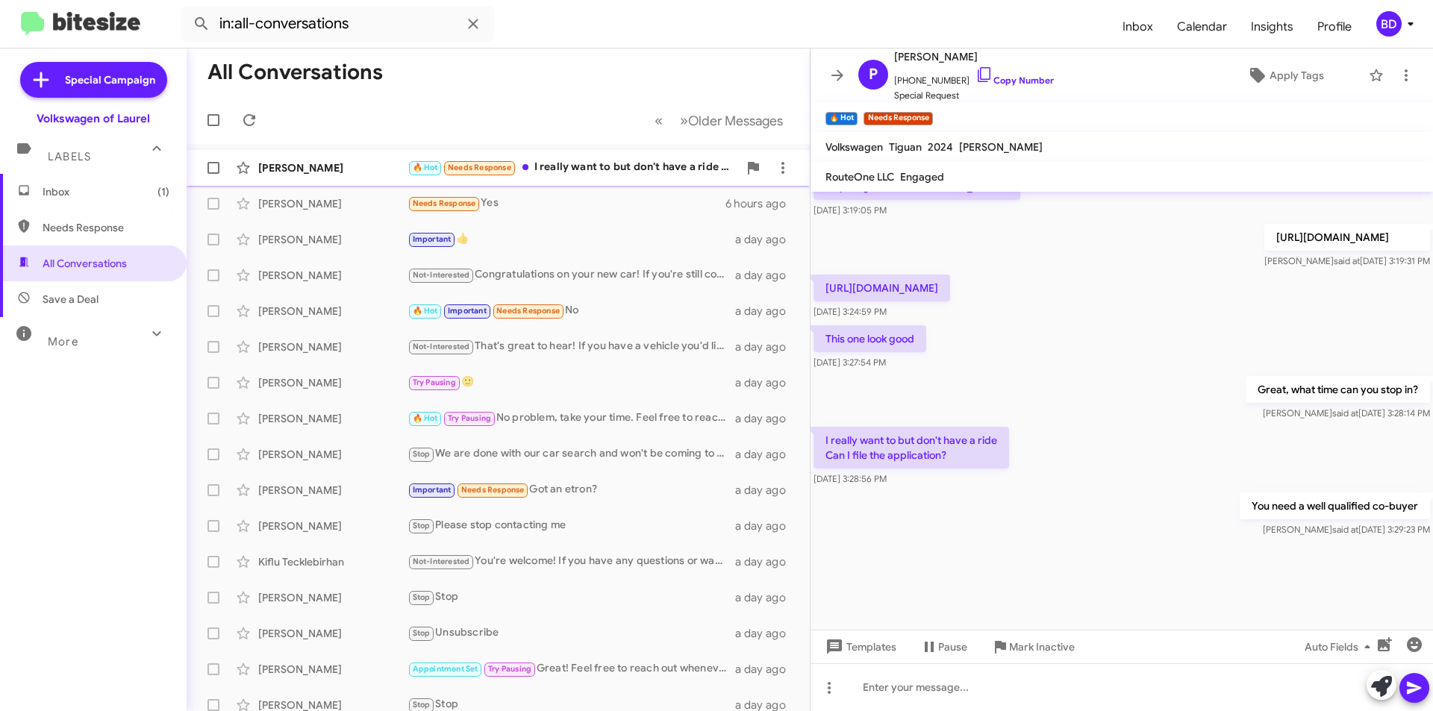
click at [643, 166] on div "🔥 Hot Needs Response I really want to but don't have a ride Can I file the appl…" at bounding box center [573, 167] width 331 height 17
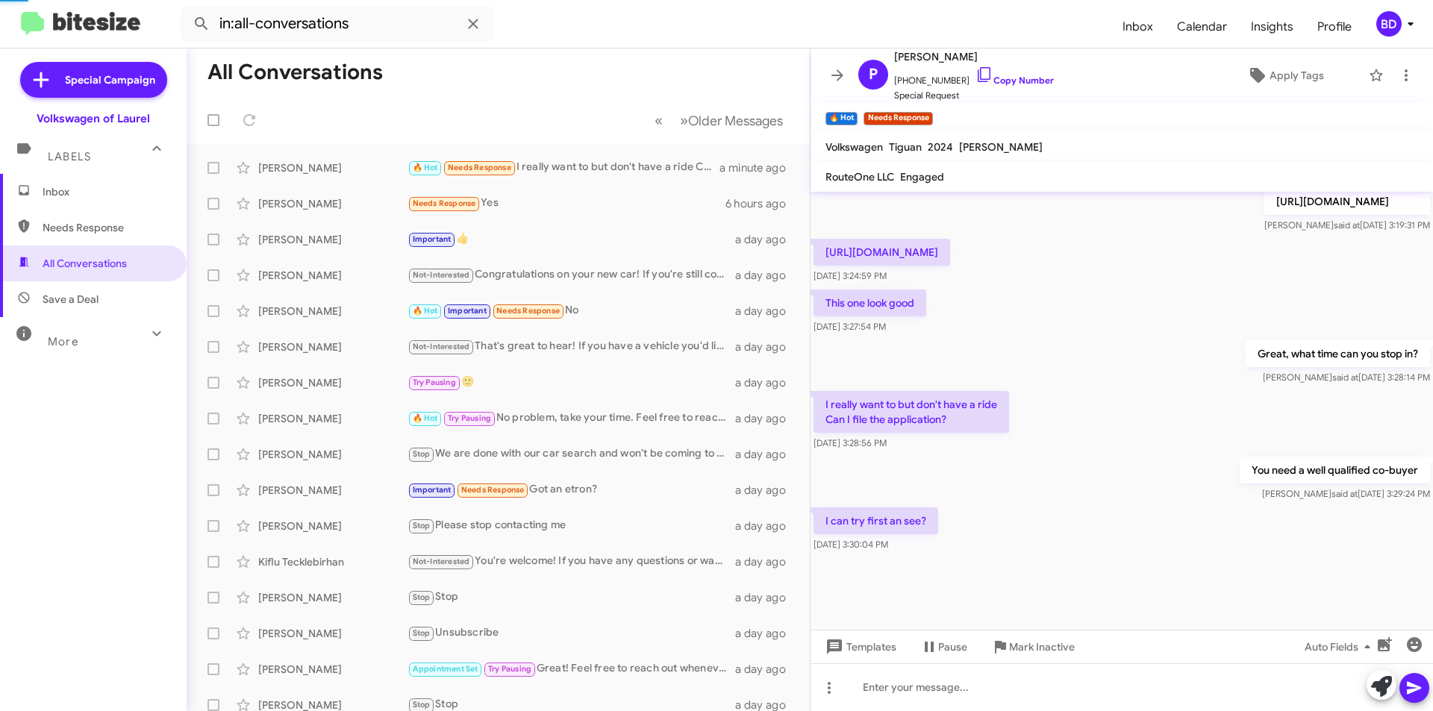
scroll to position [666, 0]
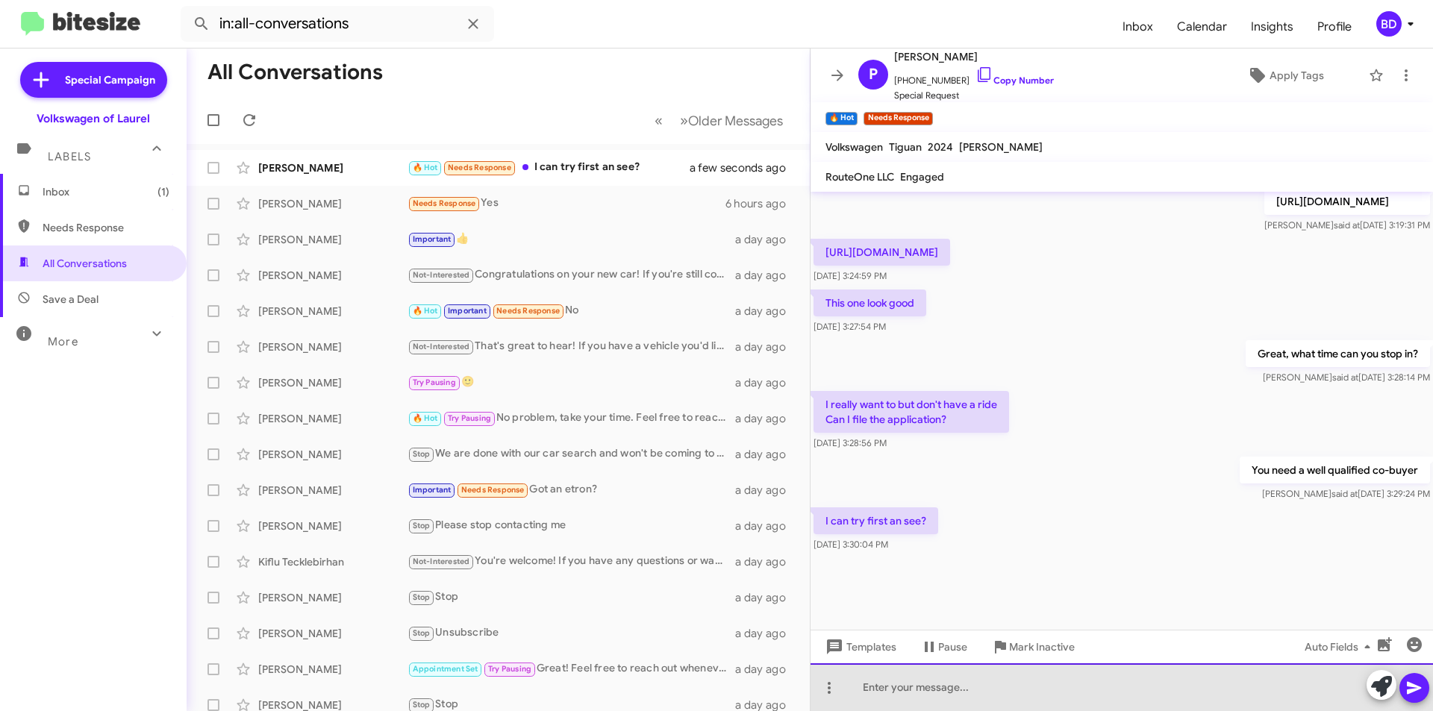
click at [928, 687] on div at bounding box center [1122, 687] width 622 height 48
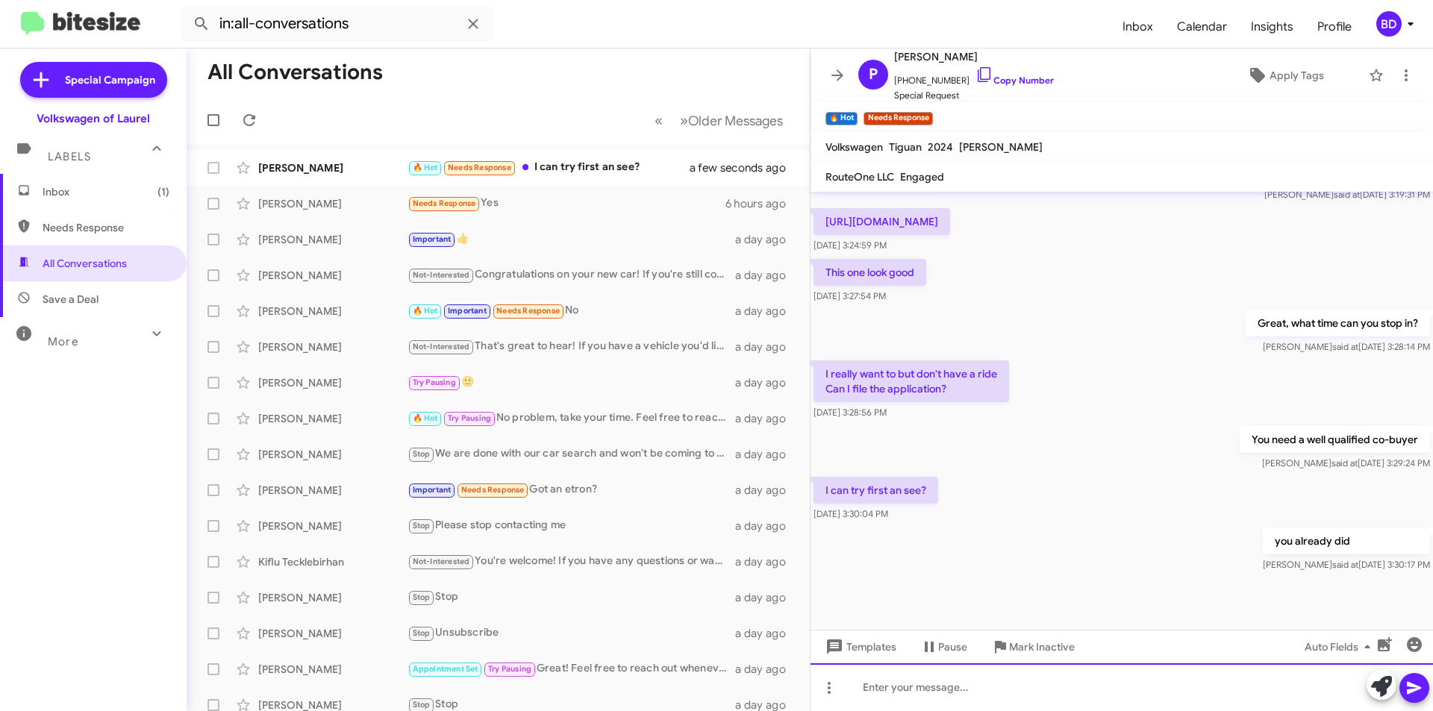
scroll to position [1217, 0]
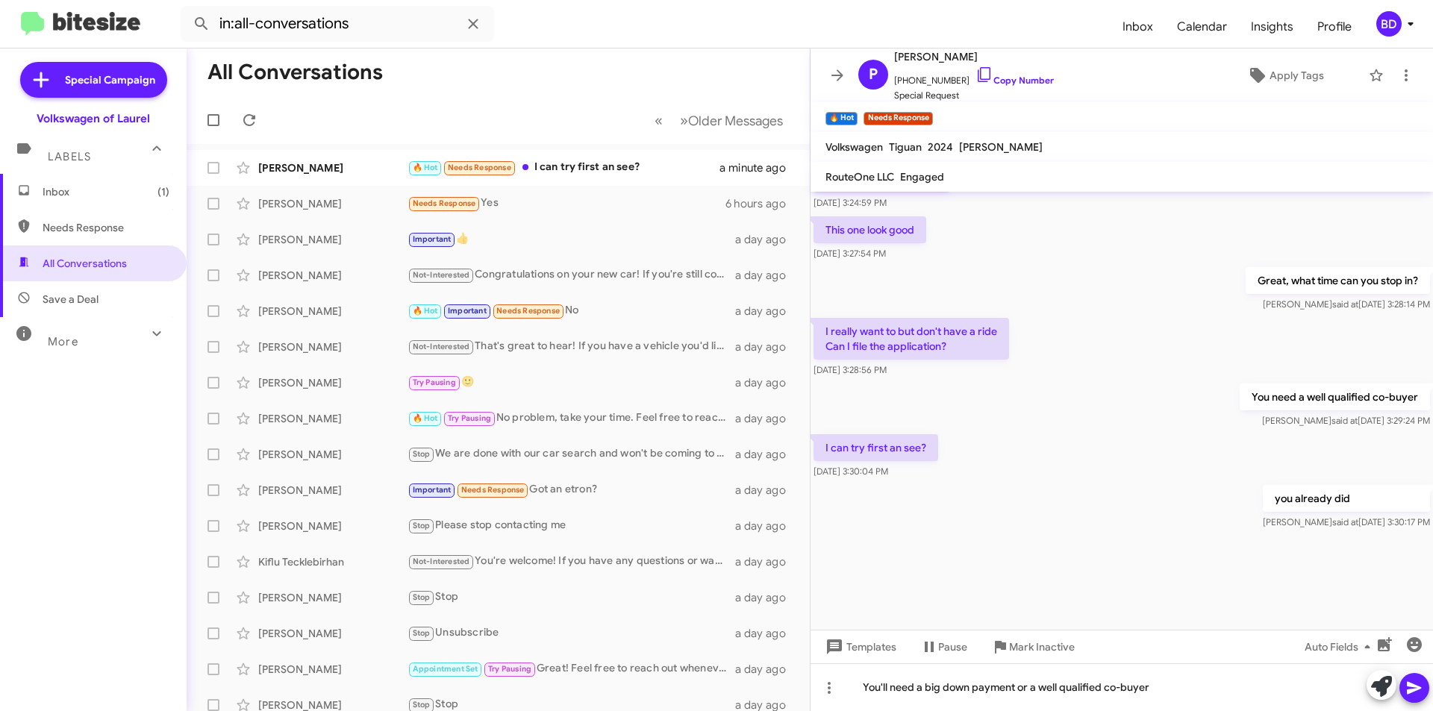
click at [1413, 680] on icon at bounding box center [1414, 688] width 18 height 18
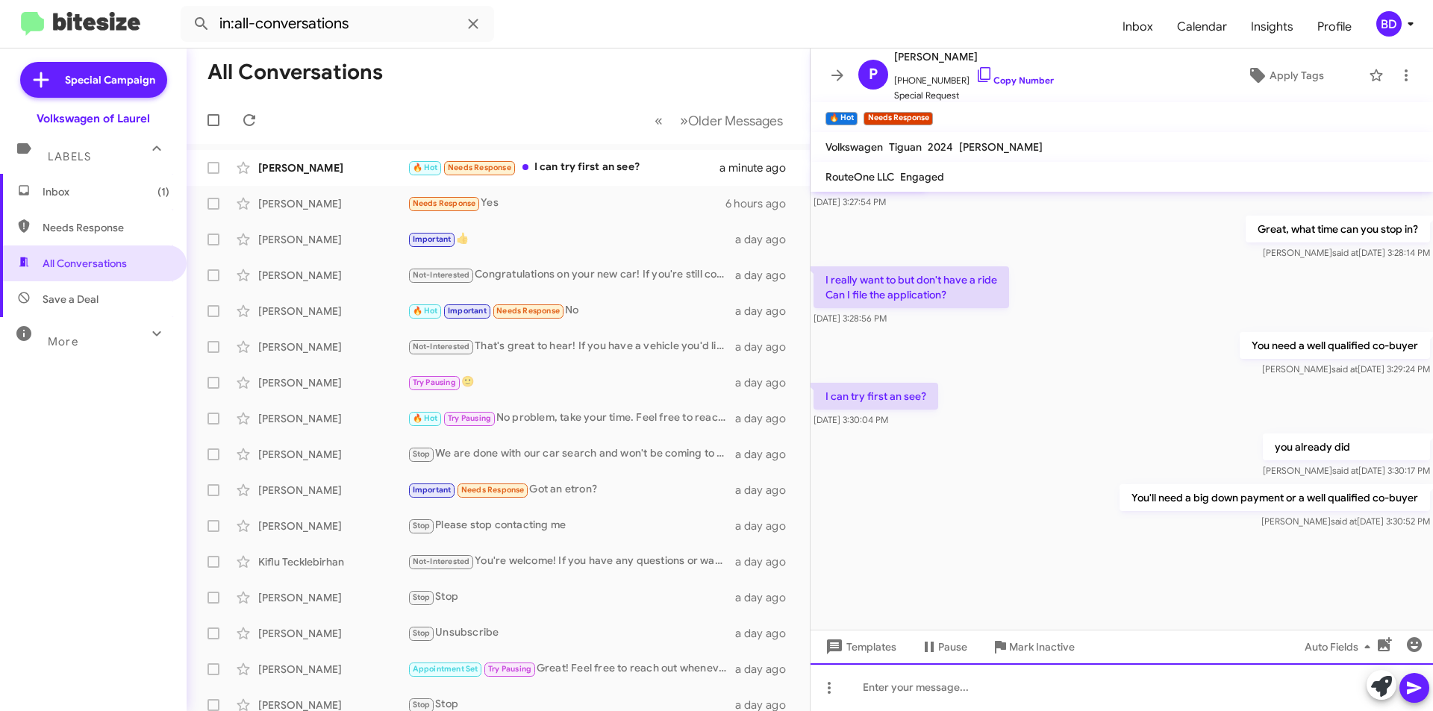
scroll to position [1272, 0]
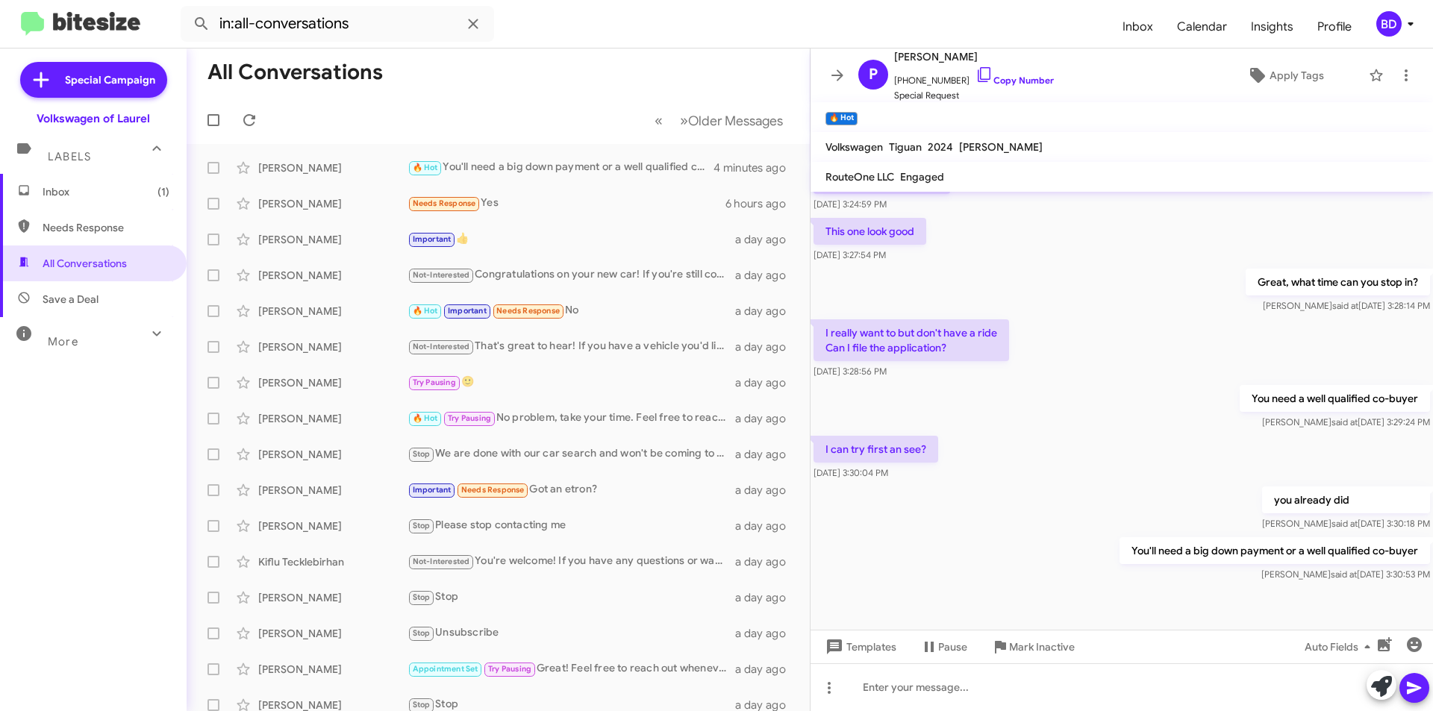
scroll to position [666, 0]
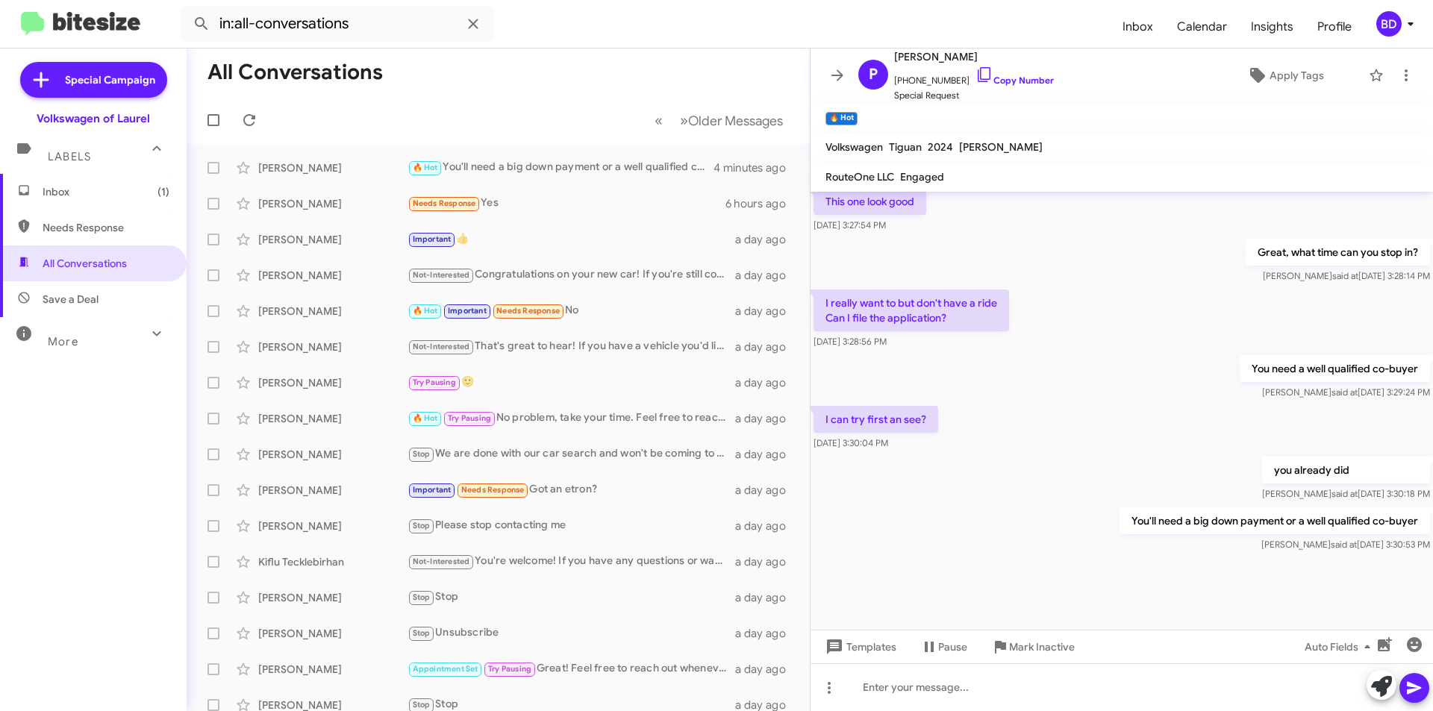
click at [88, 194] on span "Inbox (1)" at bounding box center [106, 191] width 127 height 15
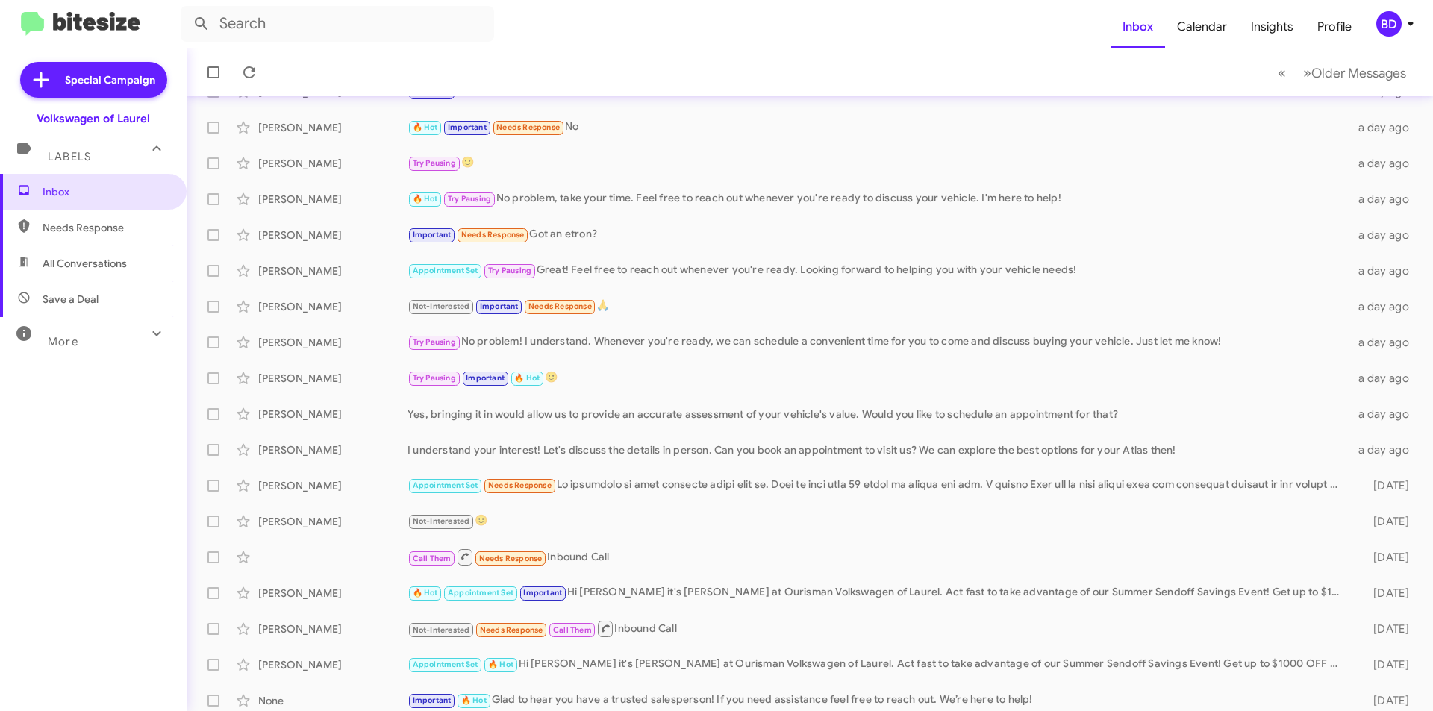
scroll to position [155, 0]
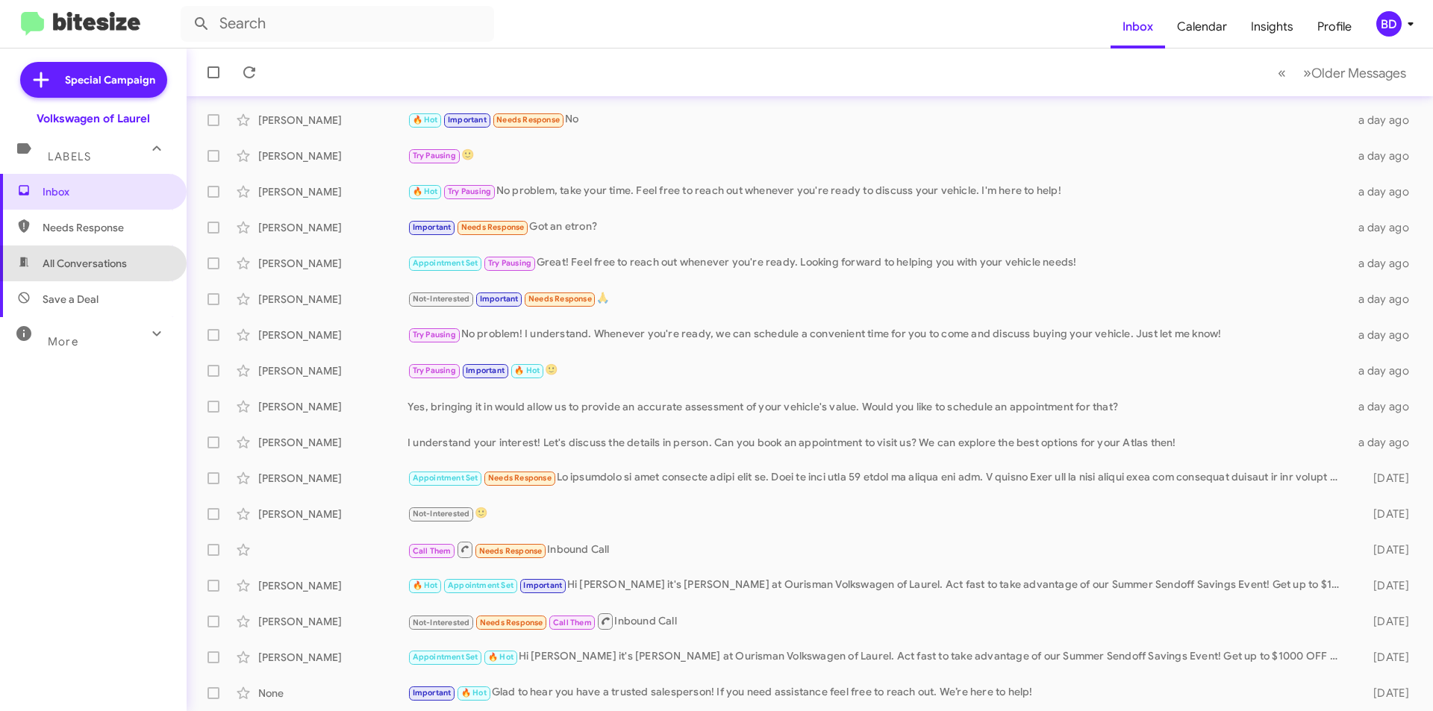
click at [122, 262] on span "All Conversations" at bounding box center [85, 263] width 84 height 15
type input "in:all-conversations"
